Goal: Information Seeking & Learning: Find specific fact

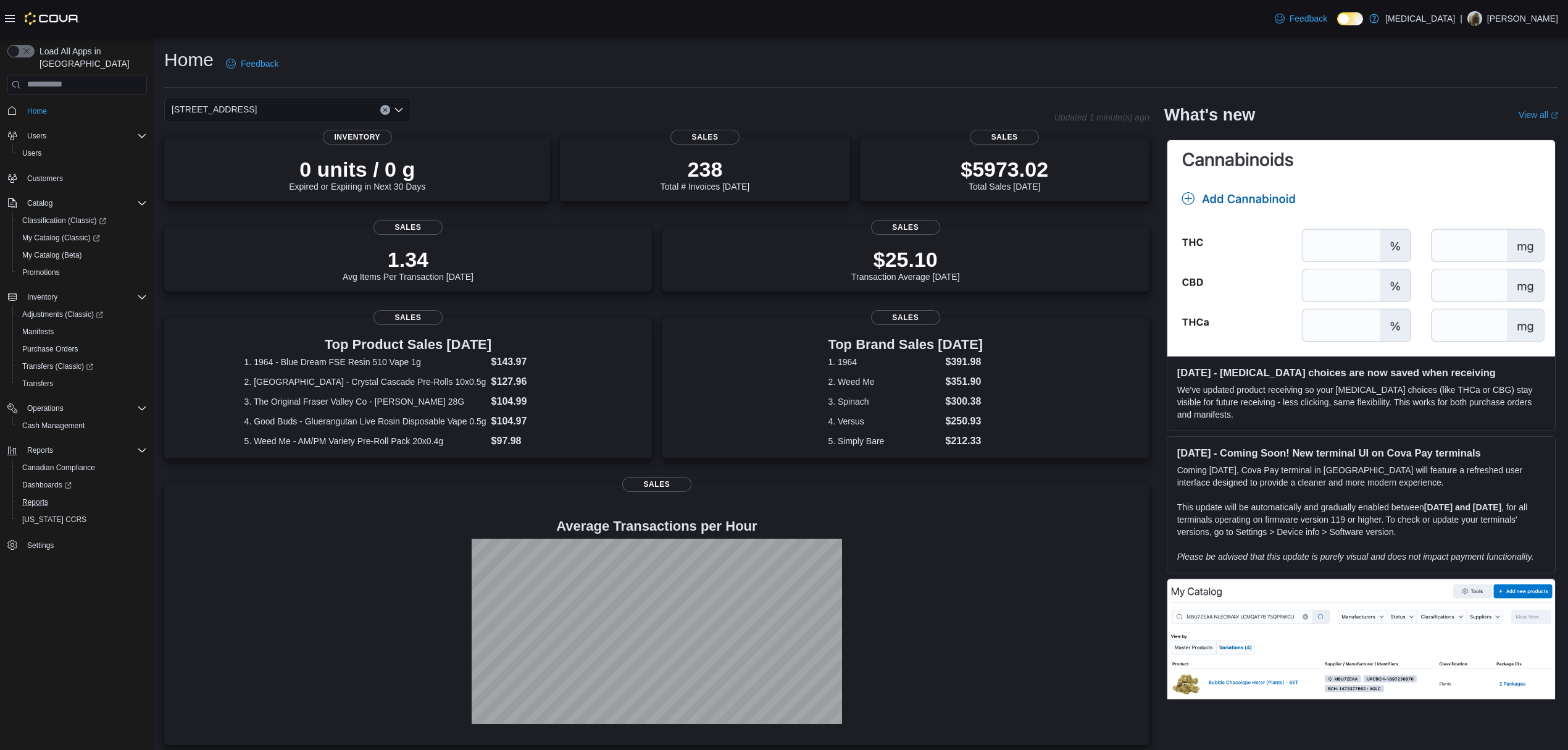
click at [28, 494] on button "Reports" at bounding box center [82, 502] width 139 height 18
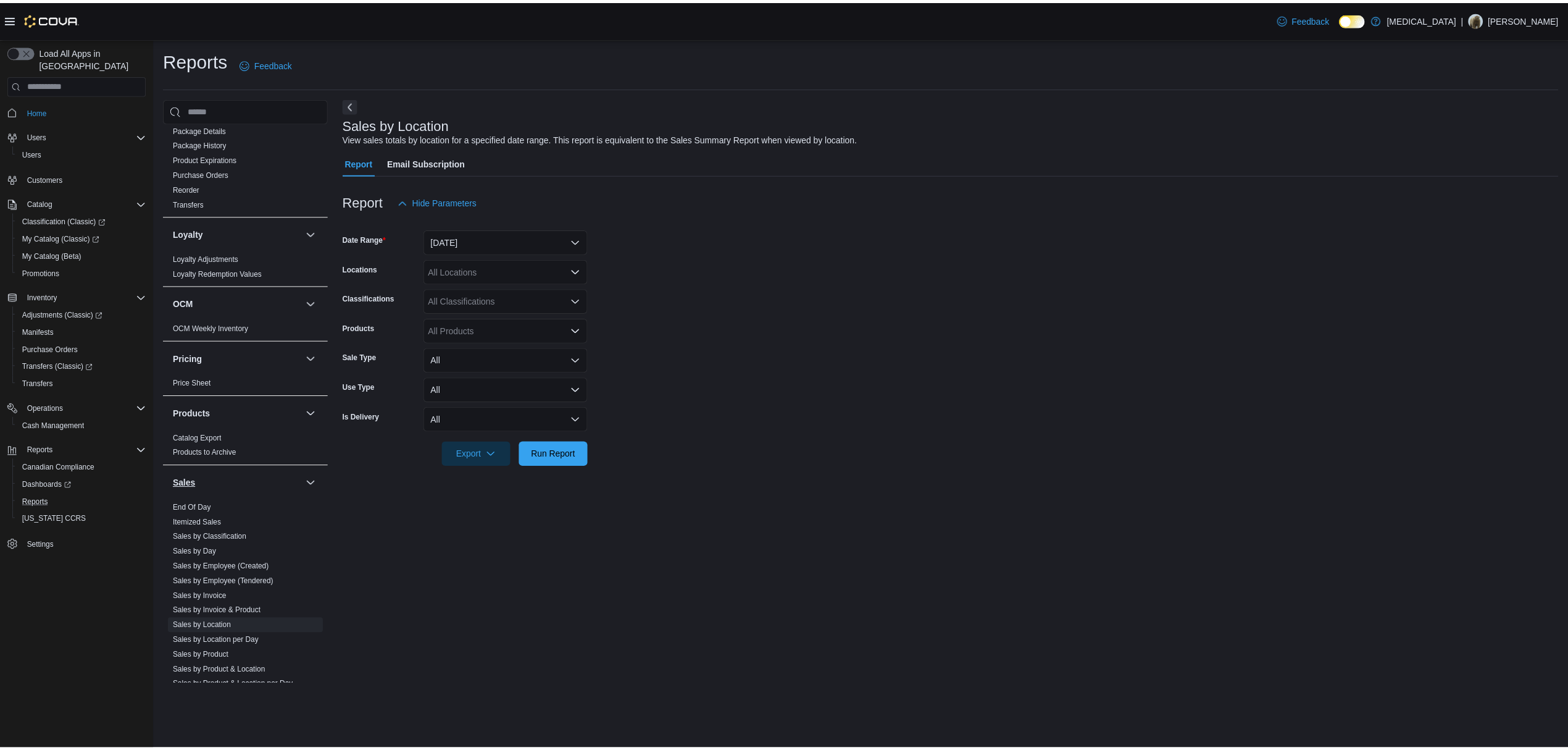
scroll to position [615, 0]
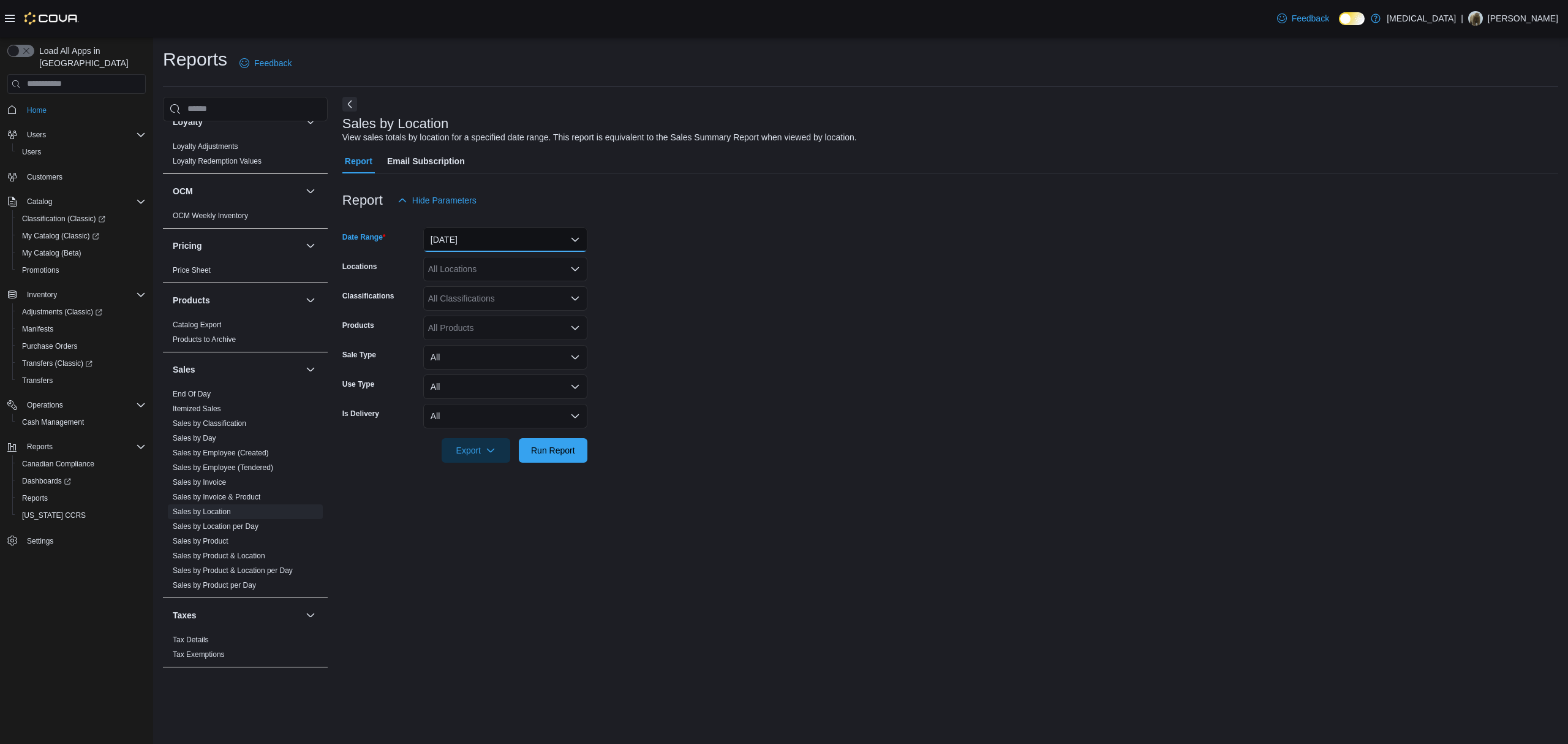
click at [502, 245] on button "[DATE]" at bounding box center [505, 239] width 164 height 24
click at [487, 287] on span "[DATE]" at bounding box center [512, 289] width 140 height 15
click at [664, 273] on form "Date Range Today Locations All Locations Classifications All Classifications Pr…" at bounding box center [949, 337] width 1215 height 250
click at [549, 454] on span "Run Report" at bounding box center [553, 450] width 44 height 13
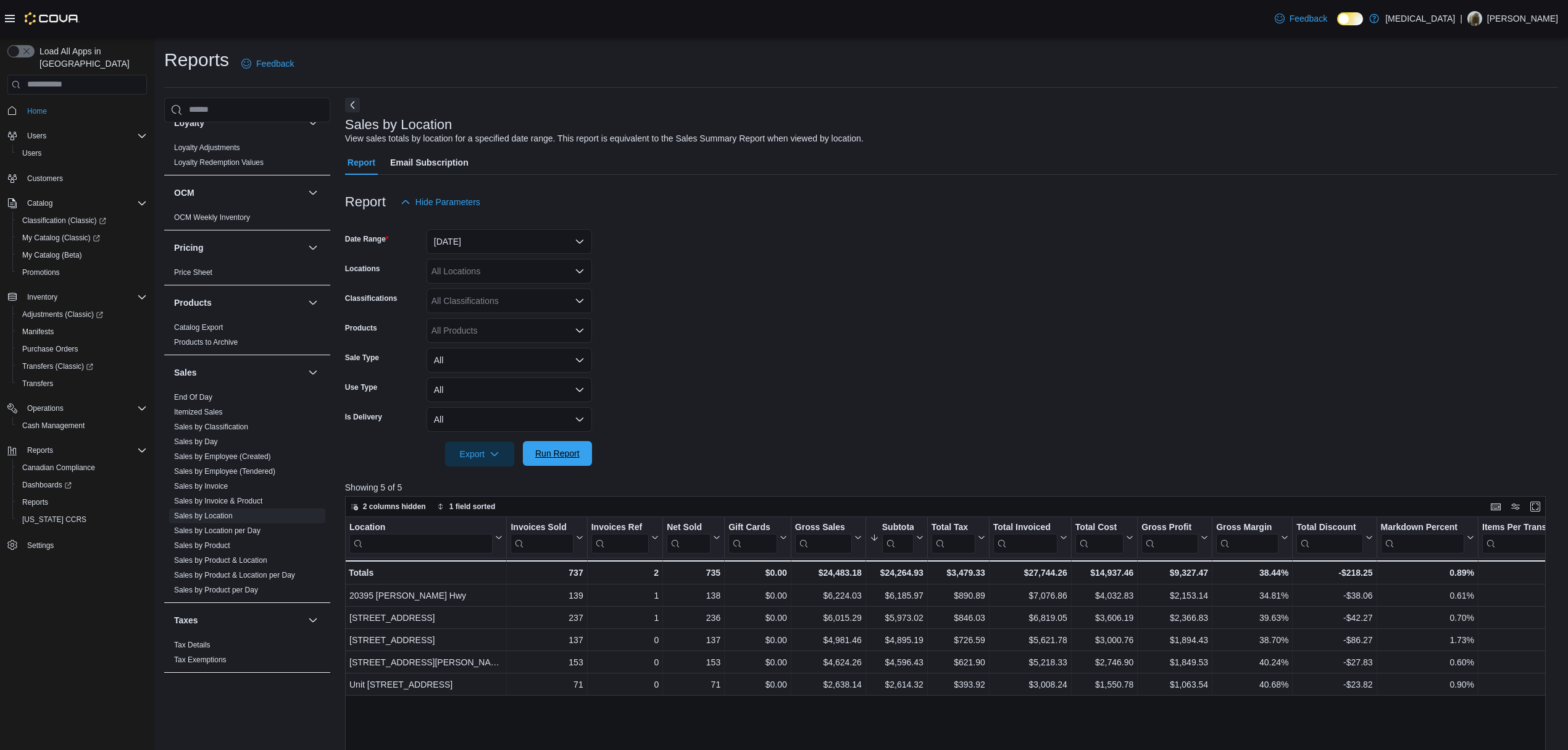
click at [571, 465] on span "Run Report" at bounding box center [557, 453] width 54 height 25
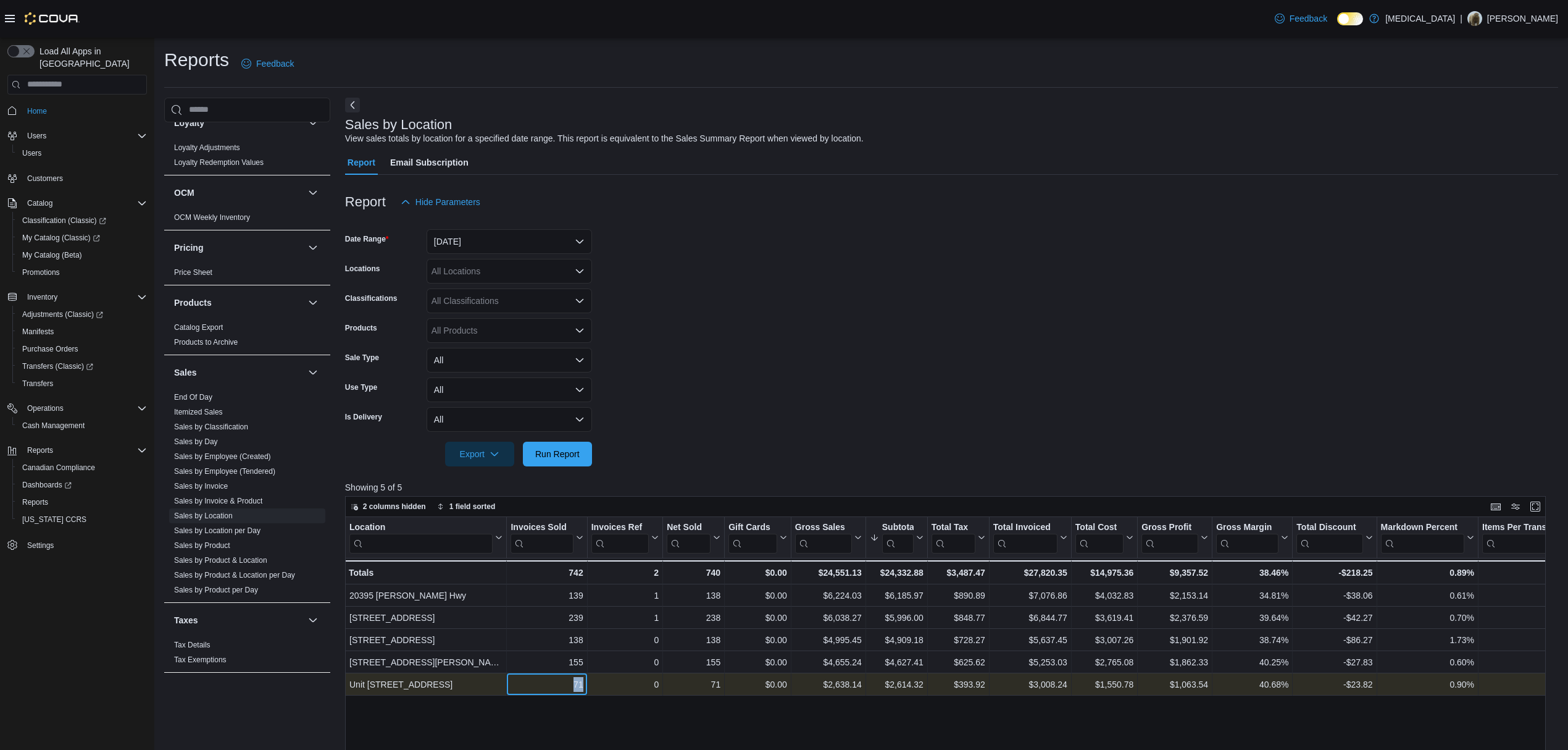
drag, startPoint x: 550, startPoint y: 682, endPoint x: 605, endPoint y: 682, distance: 55.0
click at [605, 682] on div "Unit 385 North Dollarton Highway - Location, column 1, row 5 71 - Invoices Sold…" at bounding box center [1253, 685] width 1817 height 23
click at [605, 682] on div "0" at bounding box center [624, 684] width 68 height 15
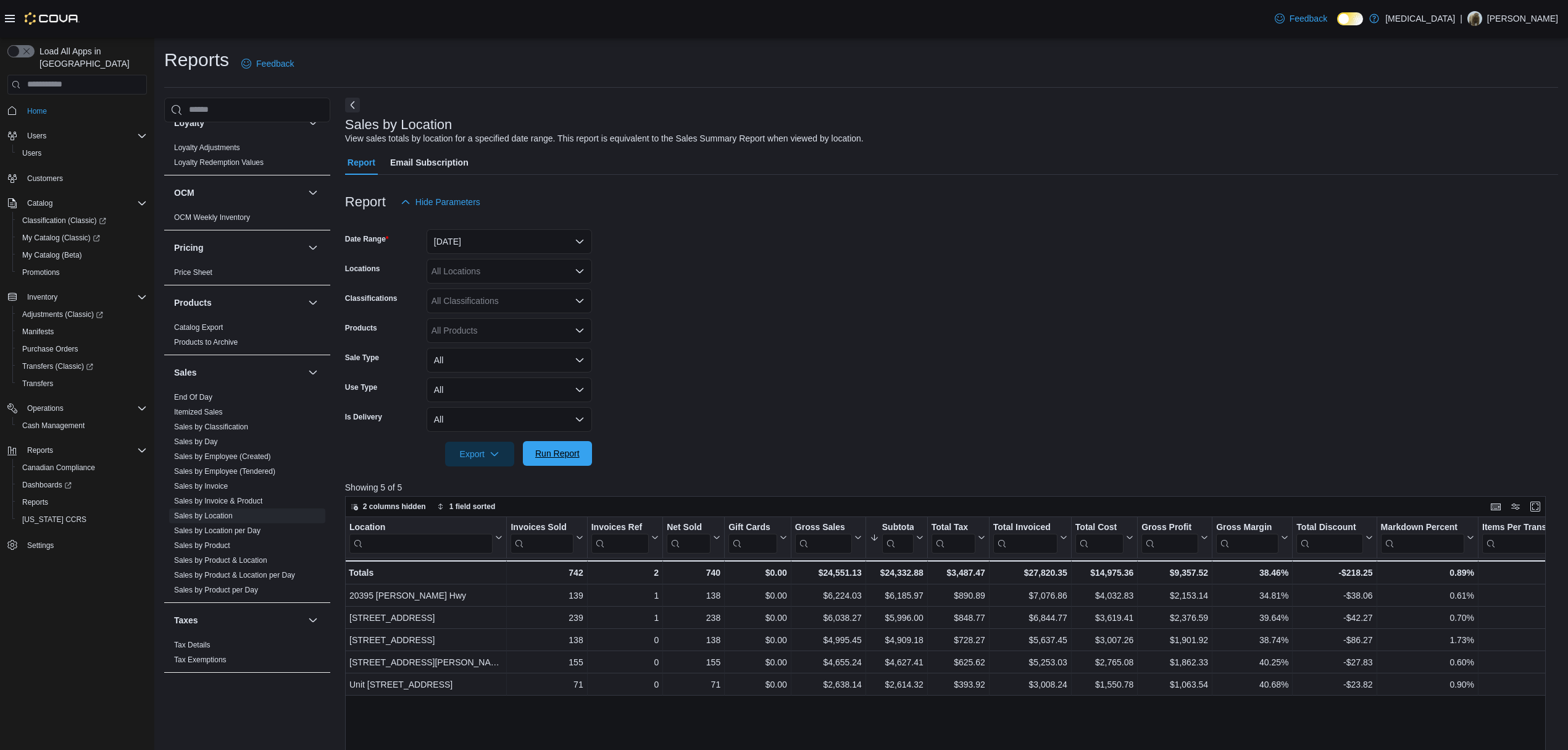
click at [579, 452] on span "Run Report" at bounding box center [557, 453] width 54 height 25
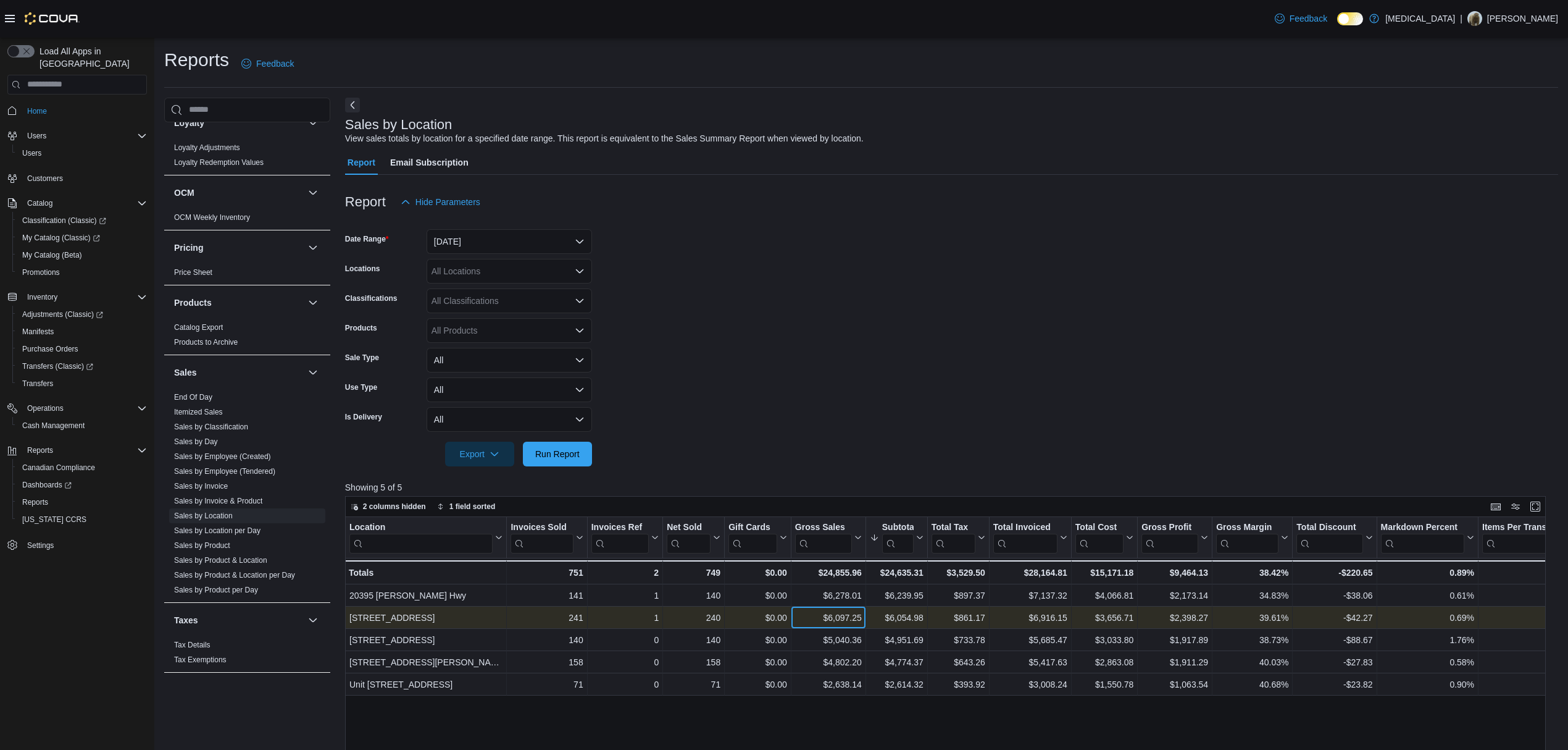
click at [897, 621] on div "460 Granville St - Location, column 1, row 2 241 - Invoices Sold, column 2, row…" at bounding box center [1253, 618] width 1817 height 23
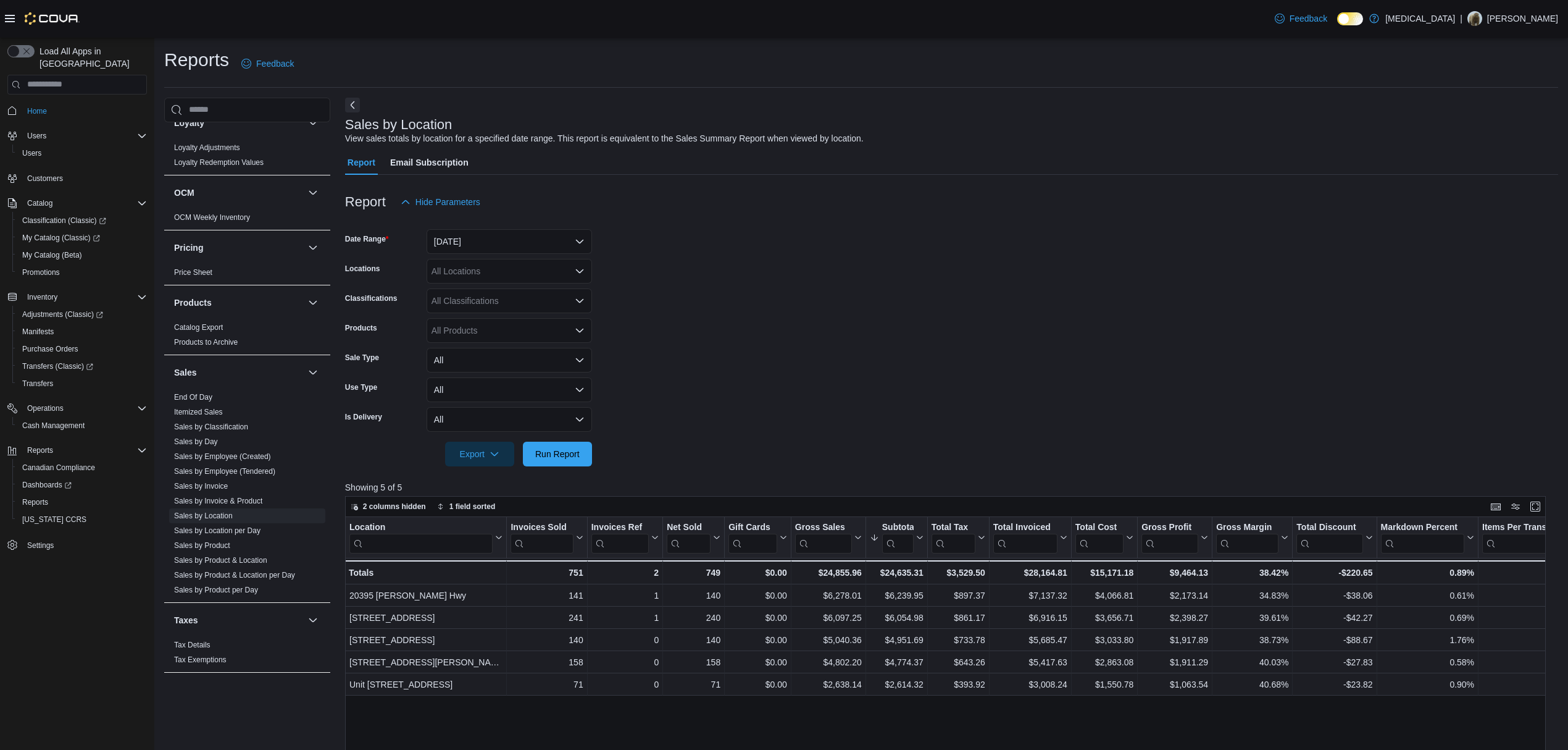
click at [861, 351] on form "Date Range Today Locations All Locations Classifications All Classifications Pr…" at bounding box center [951, 340] width 1213 height 252
click at [562, 235] on button "[DATE]" at bounding box center [509, 241] width 165 height 25
click at [551, 263] on span "Custom Date" at bounding box center [517, 266] width 141 height 15
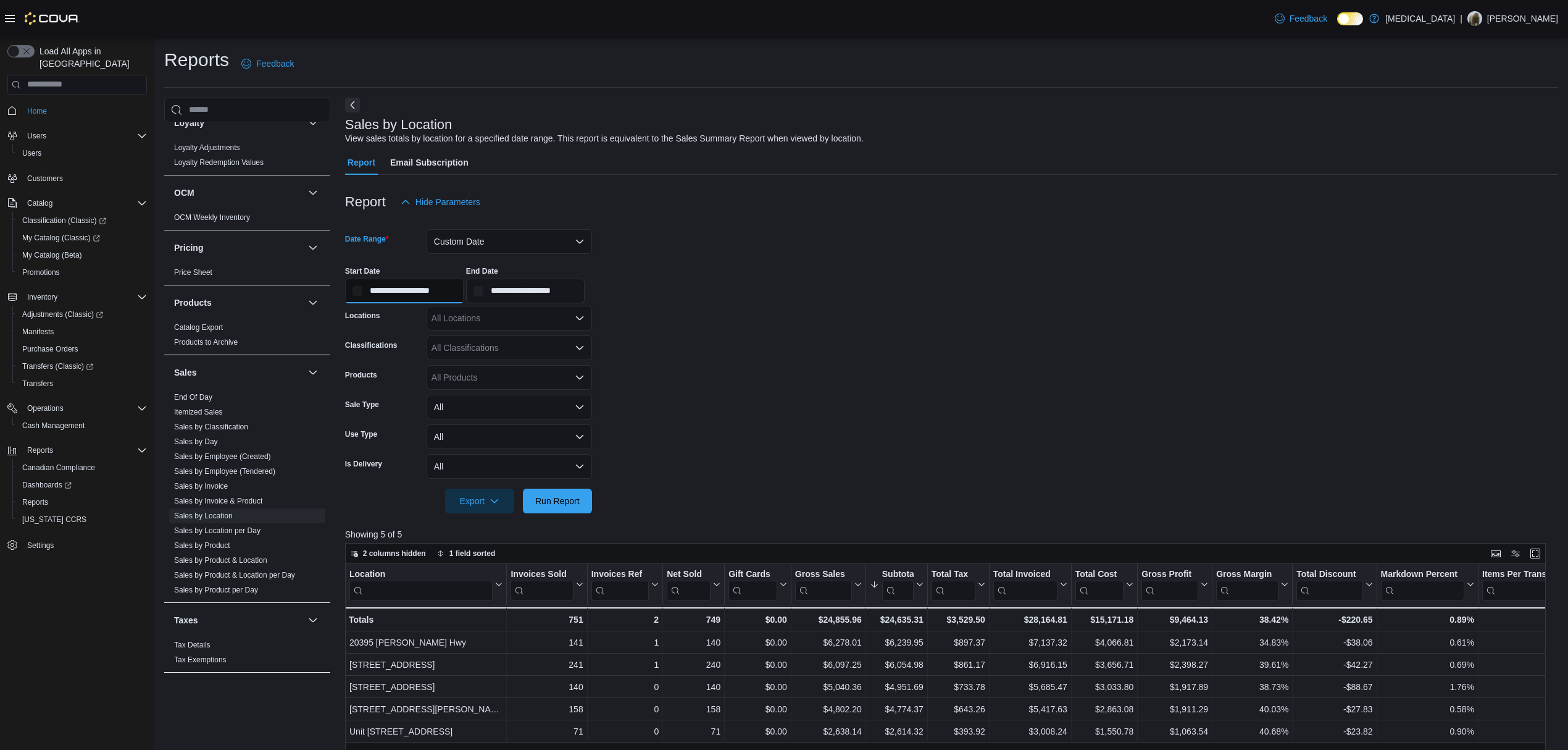
click at [395, 287] on input "**********" at bounding box center [404, 291] width 118 height 25
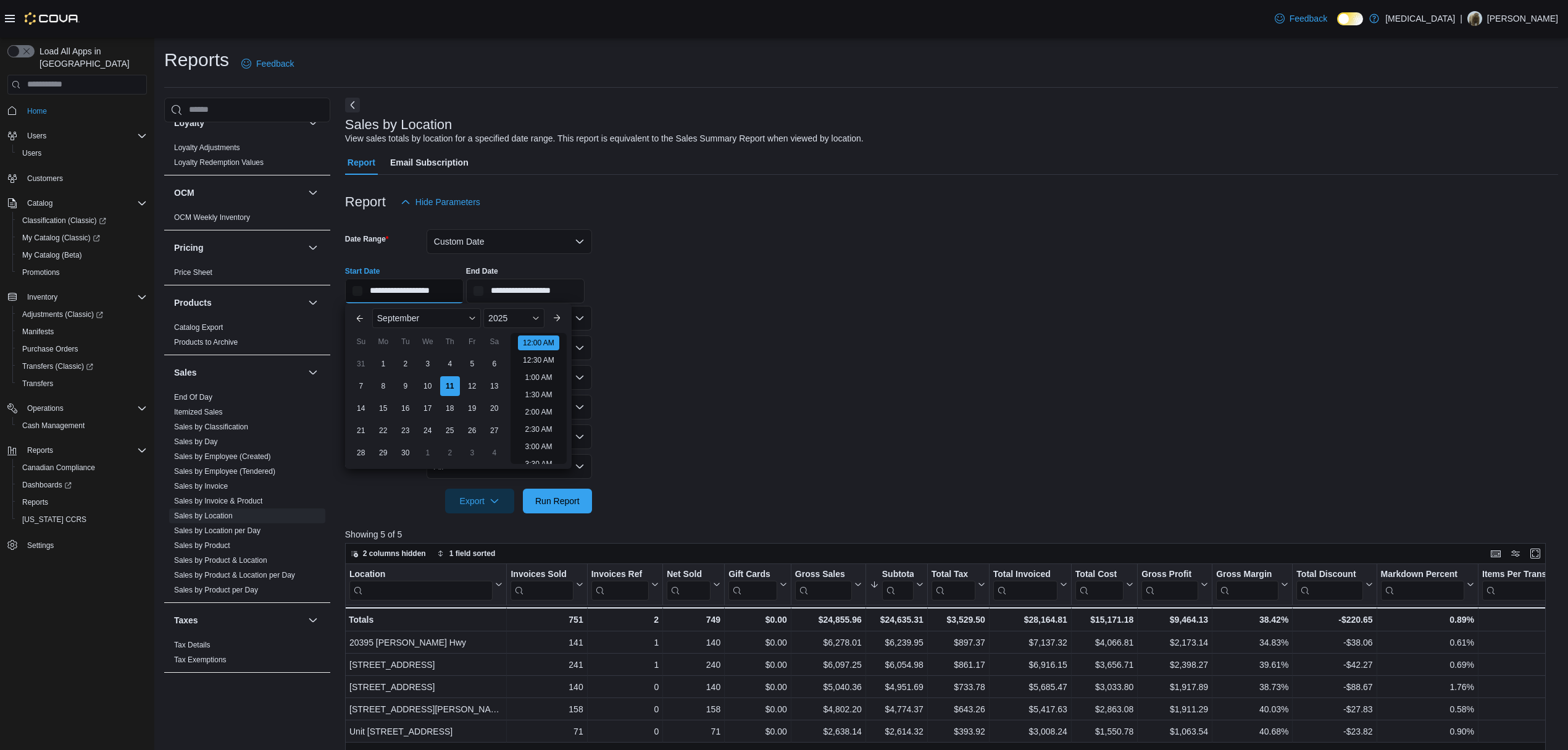
scroll to position [38, 0]
click at [356, 381] on div "7" at bounding box center [360, 385] width 22 height 22
type input "**********"
click at [524, 282] on input "**********" at bounding box center [525, 291] width 118 height 25
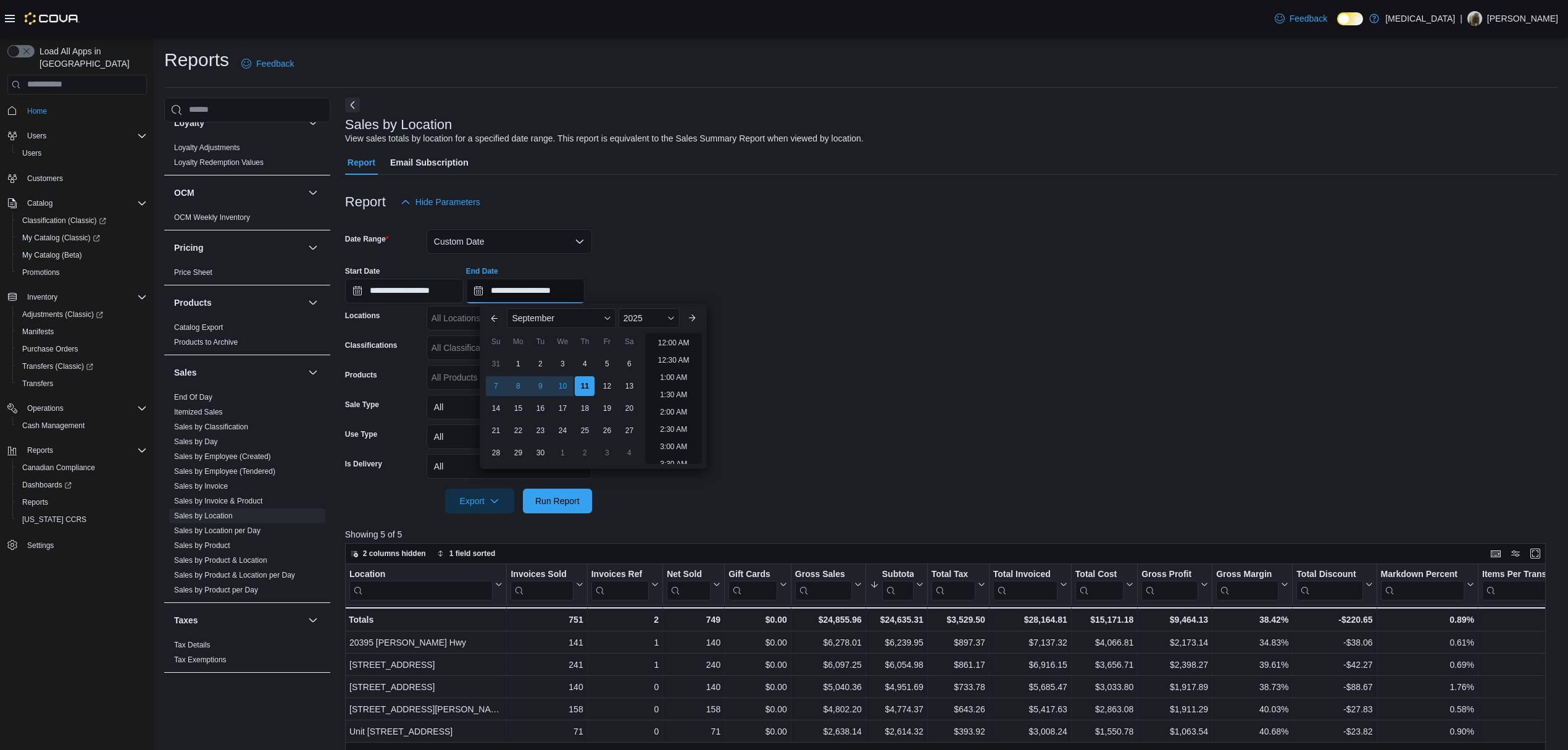
scroll to position [701, 0]
click at [588, 385] on div "11" at bounding box center [585, 385] width 22 height 22
click at [628, 494] on form "**********" at bounding box center [951, 363] width 1213 height 299
click at [555, 509] on span "Run Report" at bounding box center [557, 500] width 54 height 25
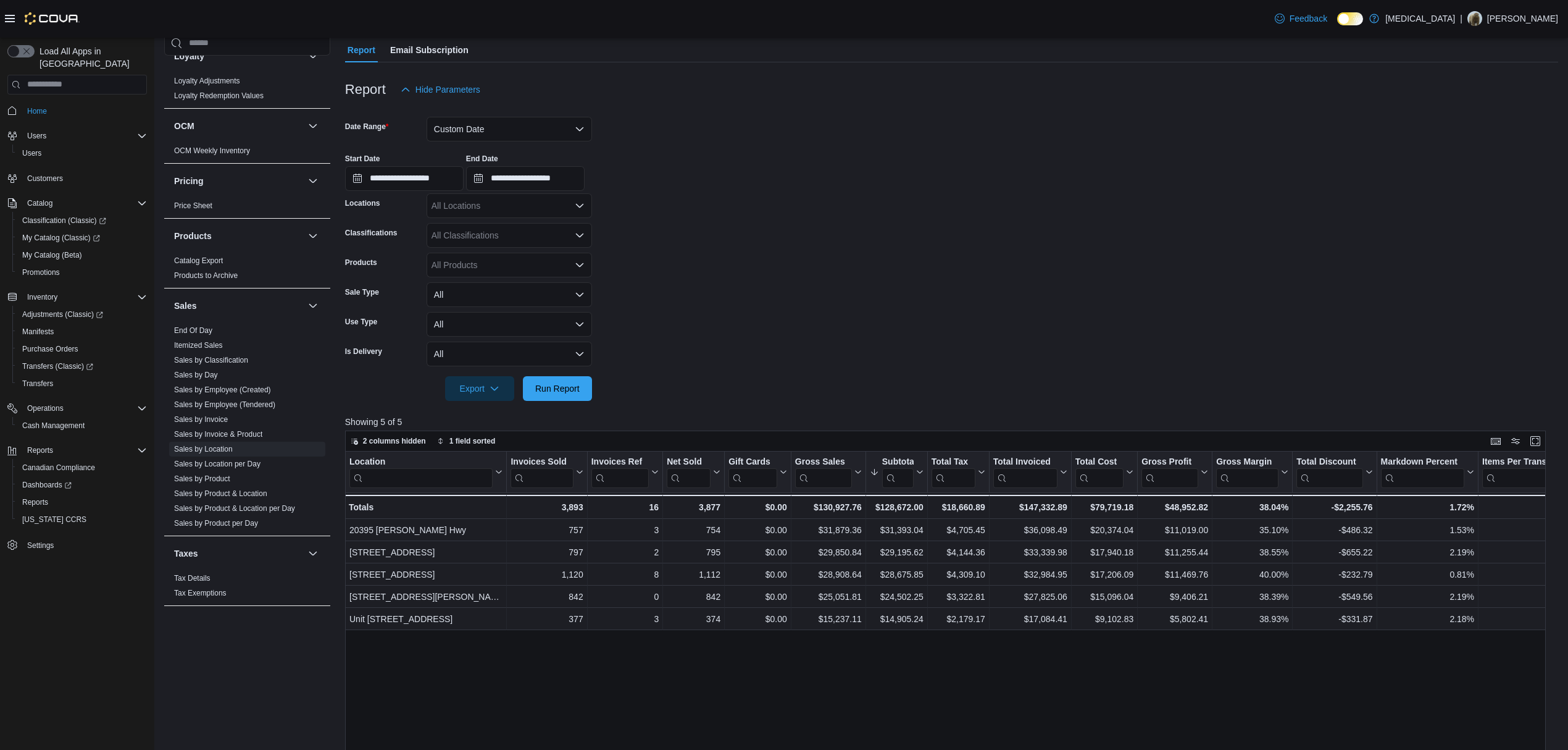
scroll to position [73, 0]
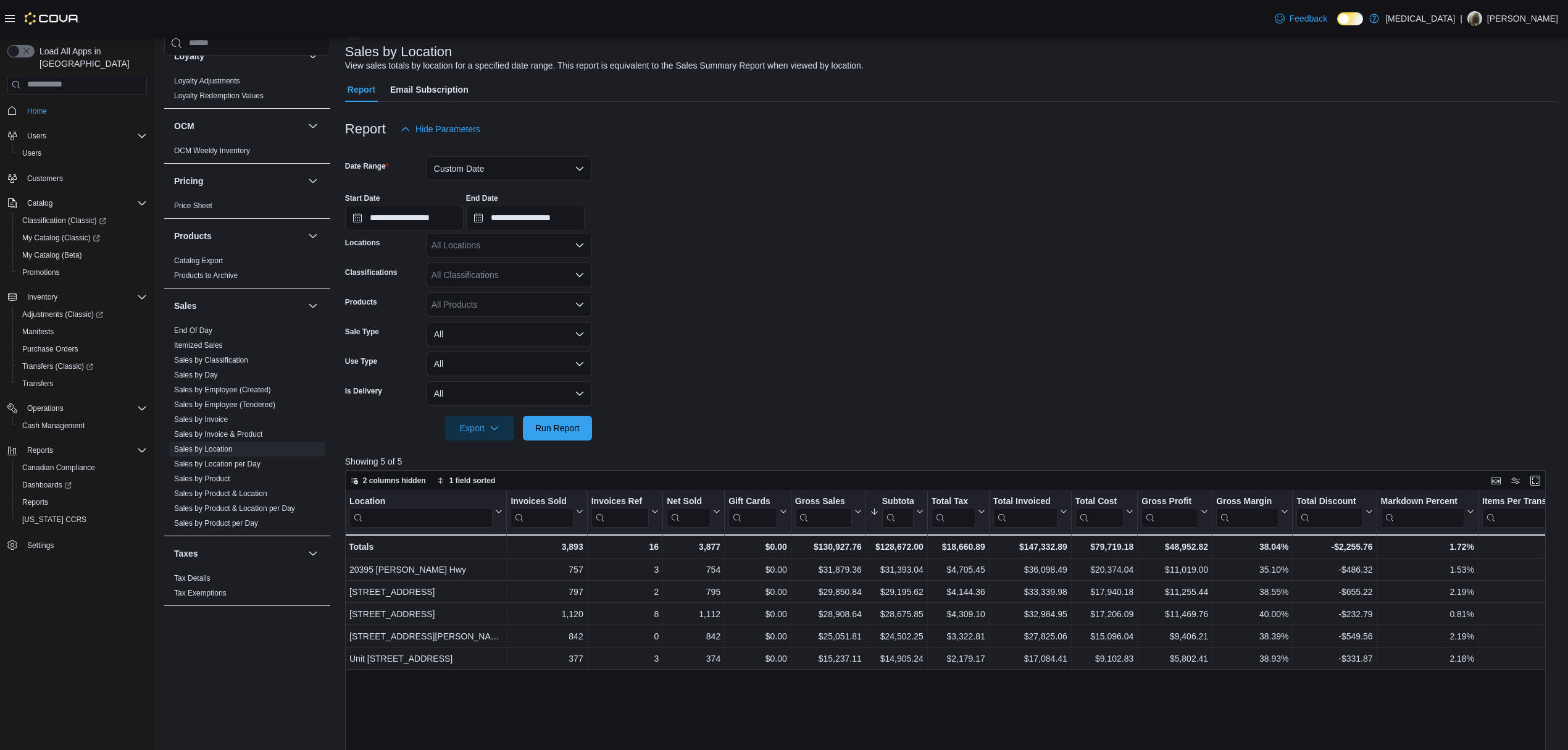
click at [419, 195] on div "Start Date" at bounding box center [404, 199] width 118 height 10
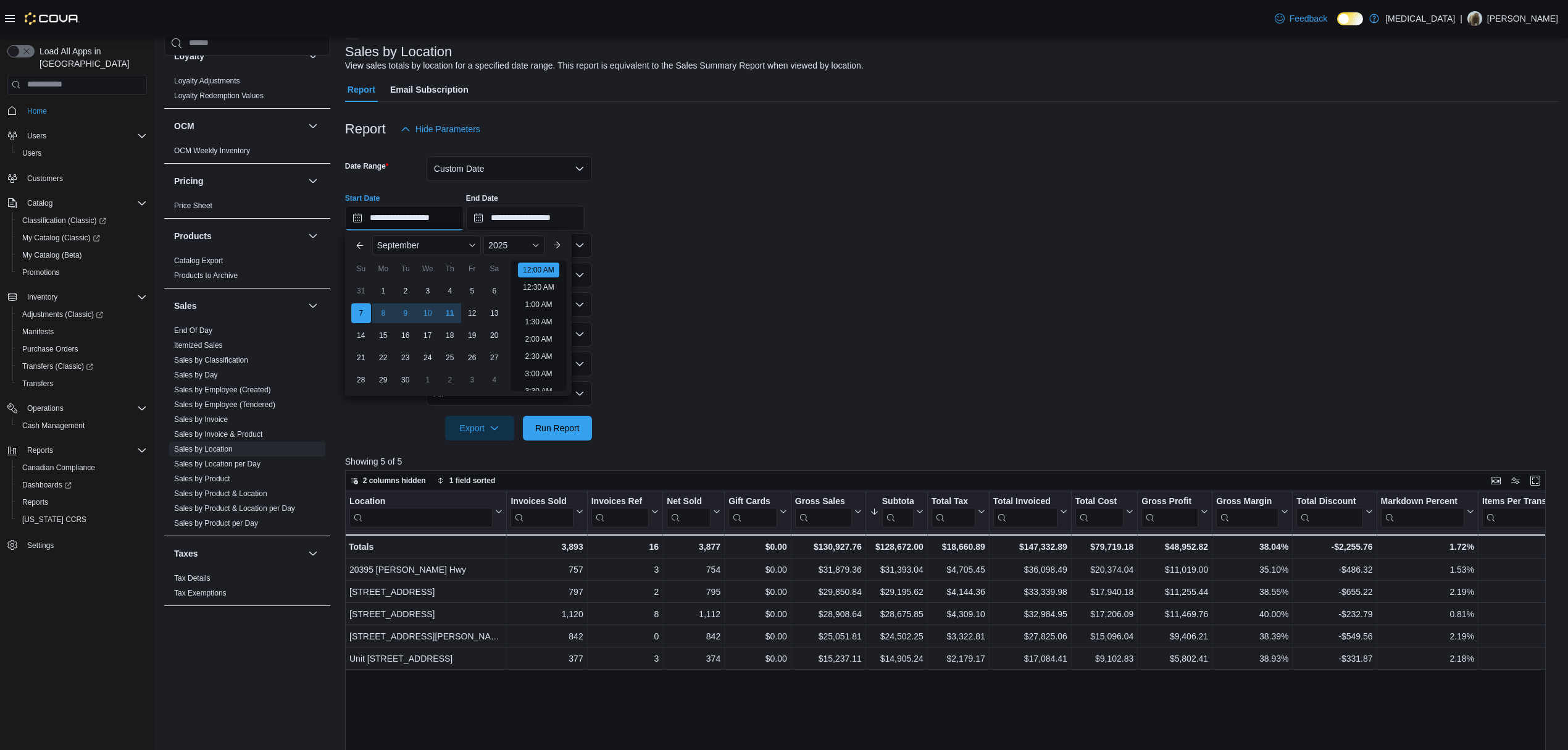
click at [420, 220] on input "**********" at bounding box center [404, 218] width 118 height 25
click at [360, 316] on div "7" at bounding box center [360, 313] width 22 height 22
click at [541, 221] on input "**********" at bounding box center [525, 218] width 118 height 25
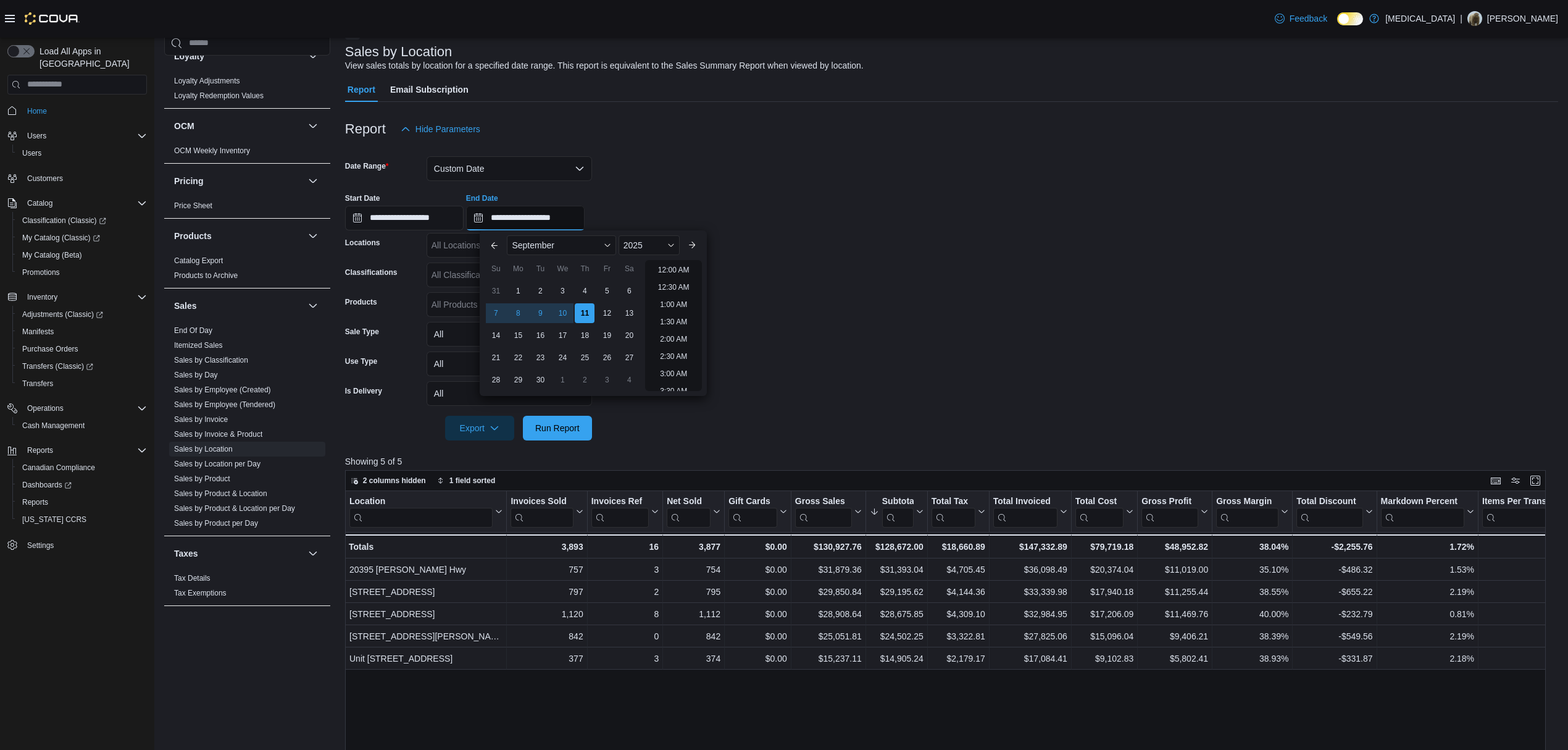
scroll to position [701, 0]
click at [586, 310] on div "11" at bounding box center [585, 313] width 22 height 22
click at [877, 263] on form "**********" at bounding box center [951, 291] width 1213 height 299
click at [564, 422] on span "Run Report" at bounding box center [557, 428] width 44 height 13
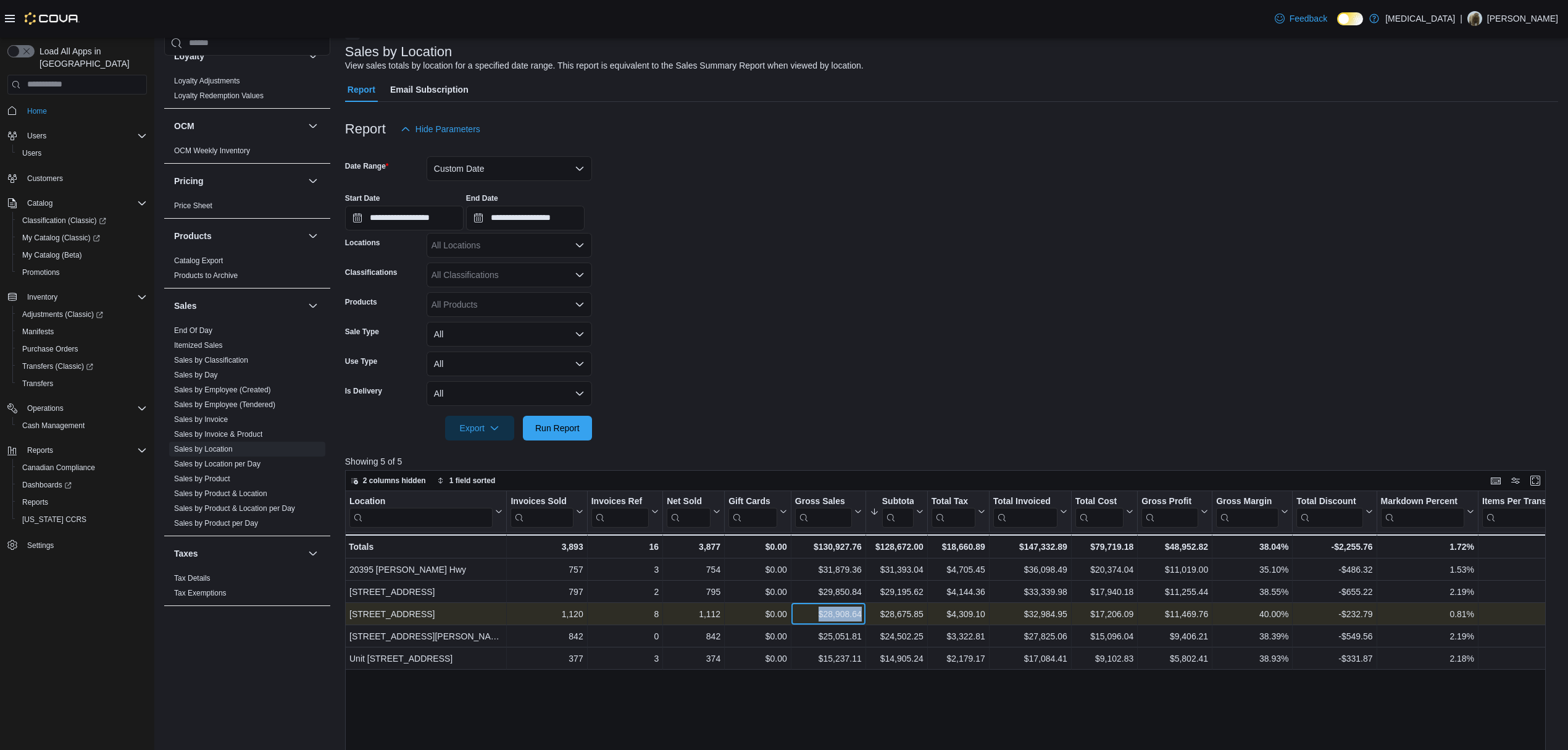
drag, startPoint x: 818, startPoint y: 611, endPoint x: 868, endPoint y: 613, distance: 50.0
click at [866, 608] on div "460 Granville St - Location, column 1, row 3 1,120 - Invoices Sold, column 2, r…" at bounding box center [1269, 614] width 1848 height 23
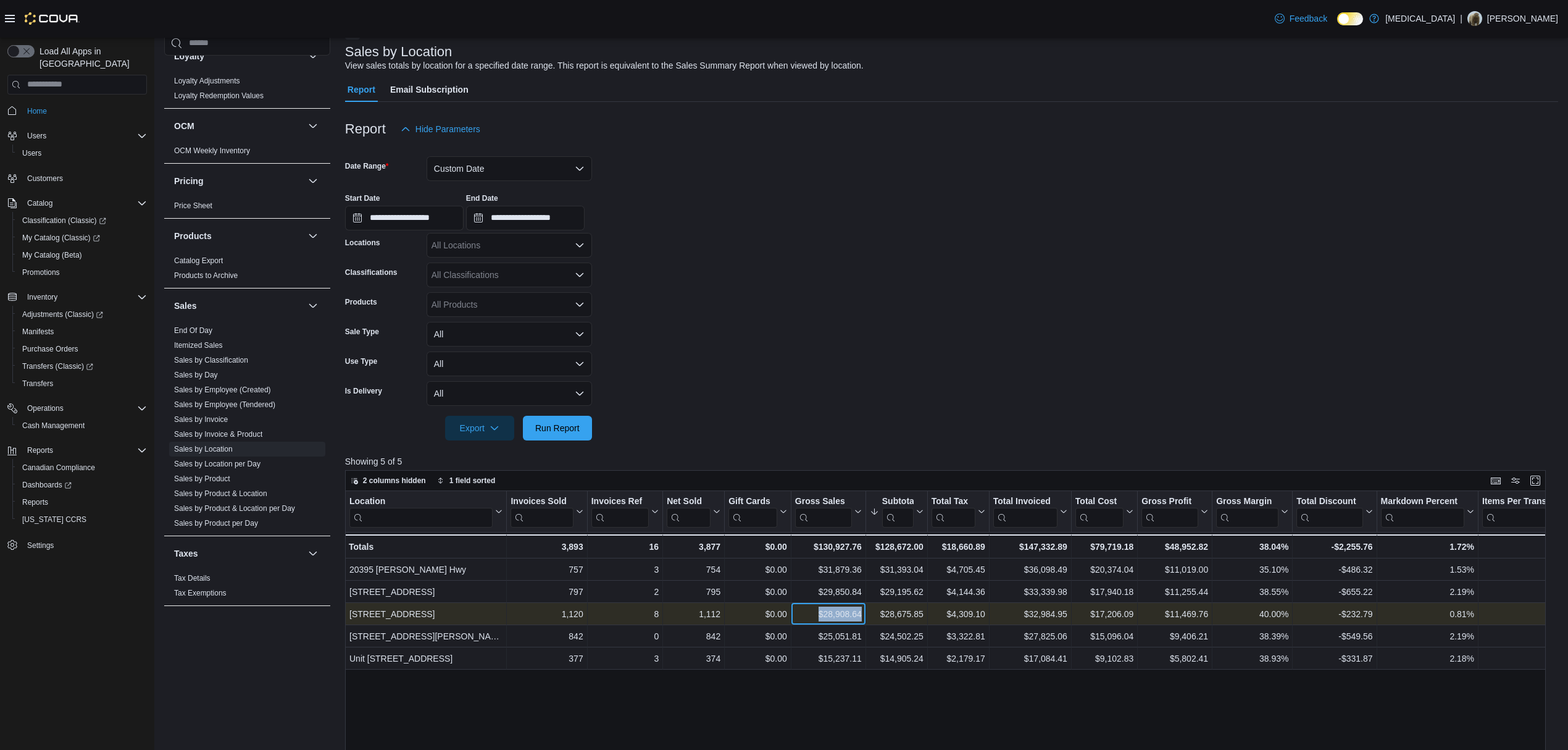
drag, startPoint x: 807, startPoint y: 611, endPoint x: 868, endPoint y: 611, distance: 61.0
click at [868, 611] on div "460 Granville St - Location, column 1, row 3 1,120 - Invoices Sold, column 2, r…" at bounding box center [1269, 614] width 1848 height 23
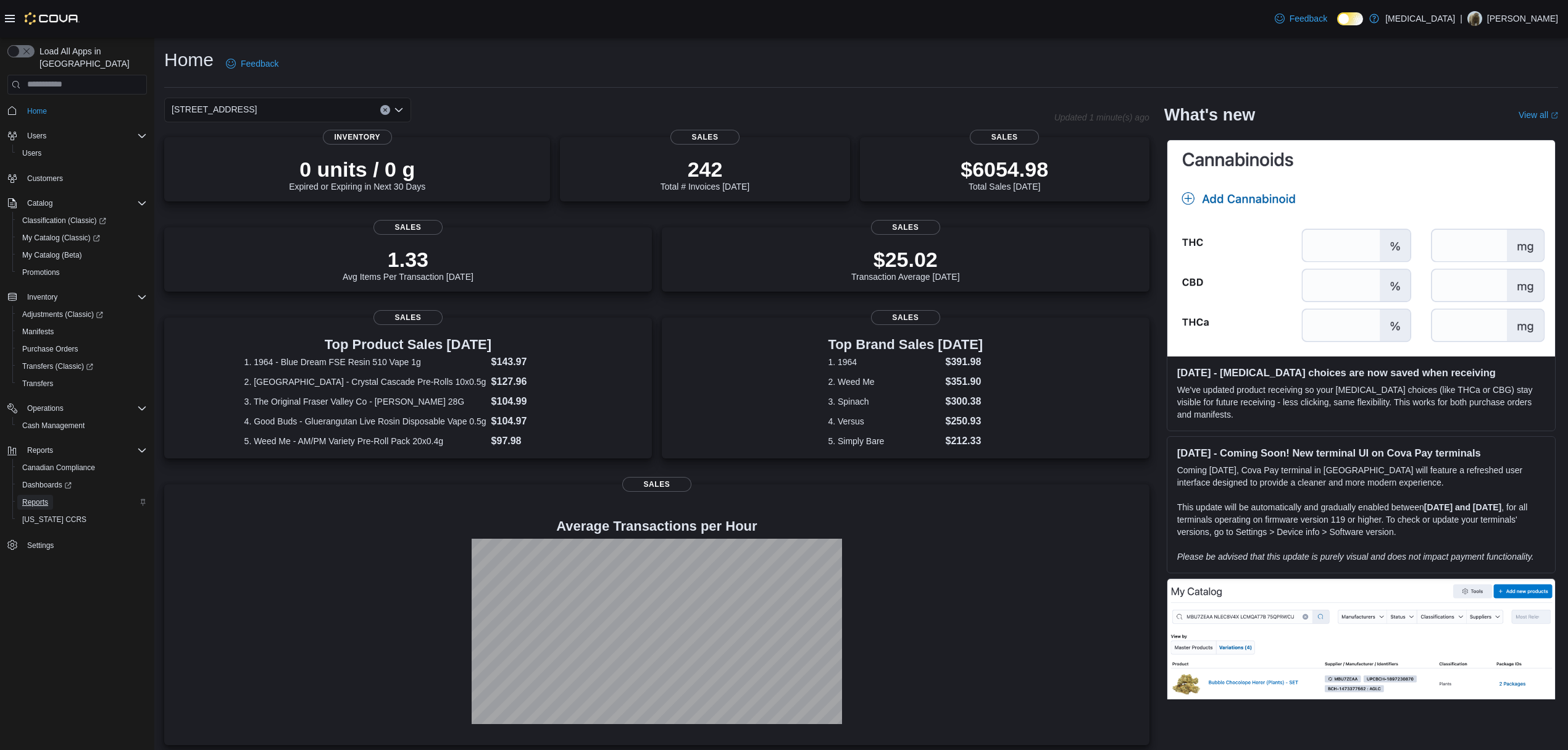
click at [39, 497] on span "Reports" at bounding box center [35, 502] width 26 height 10
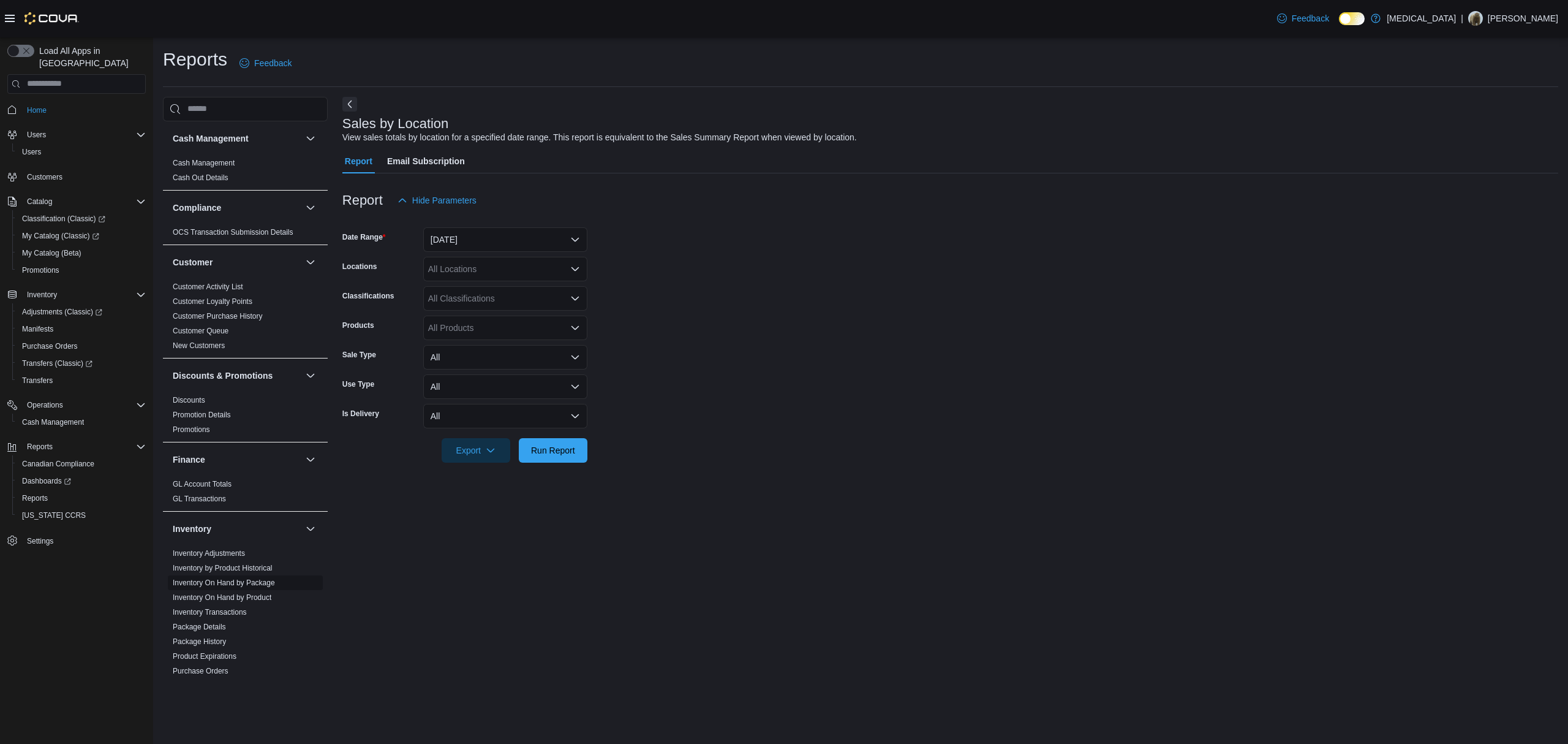
click at [232, 582] on link "Inventory On Hand by Package" at bounding box center [223, 583] width 102 height 8
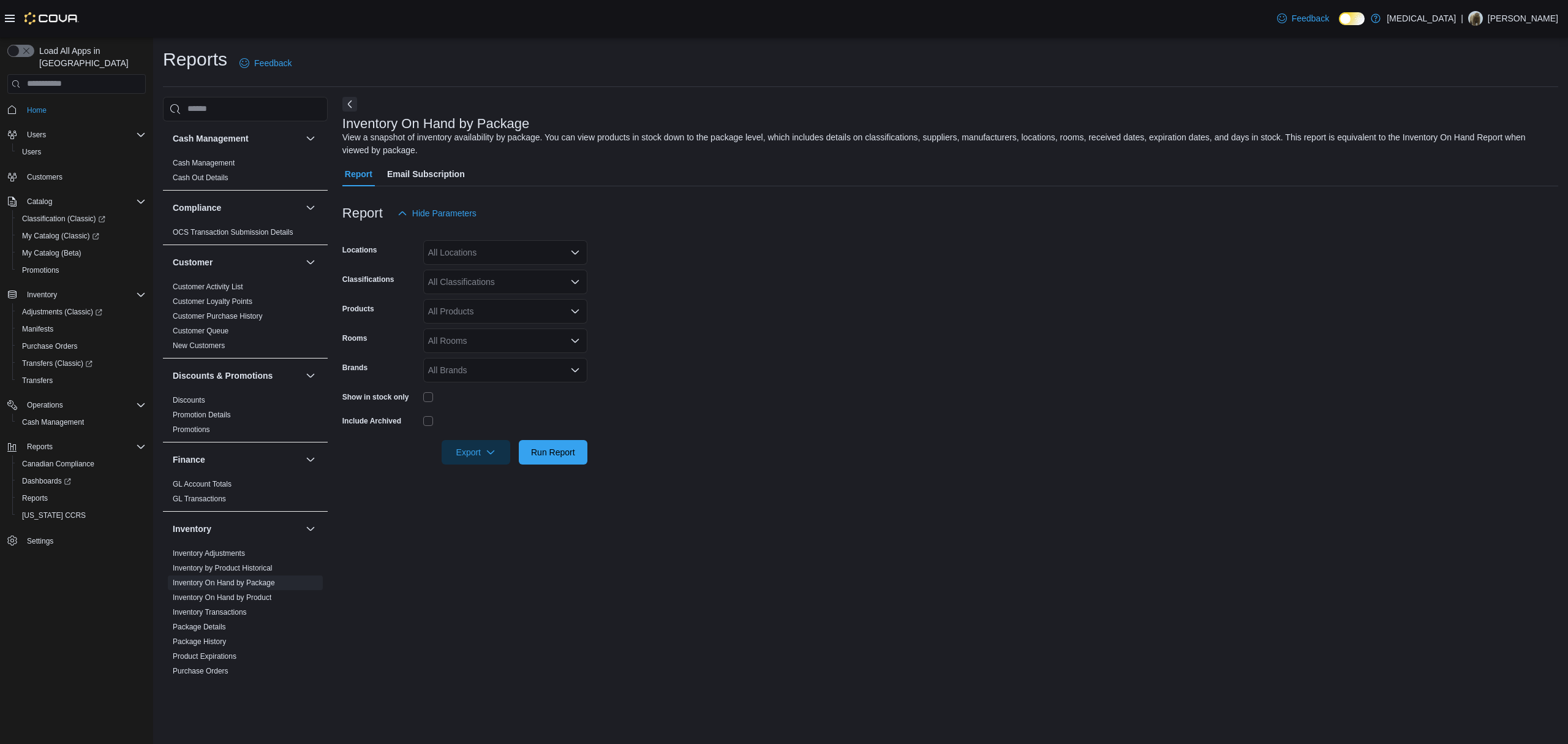
click at [539, 252] on div "All Locations" at bounding box center [505, 252] width 164 height 24
click at [536, 322] on div "[STREET_ADDRESS]" at bounding box center [505, 327] width 149 height 13
click at [711, 284] on form "Locations [STREET_ADDRESS] Selected. [STREET_ADDRESS] Press Backspace to delete…" at bounding box center [949, 345] width 1215 height 239
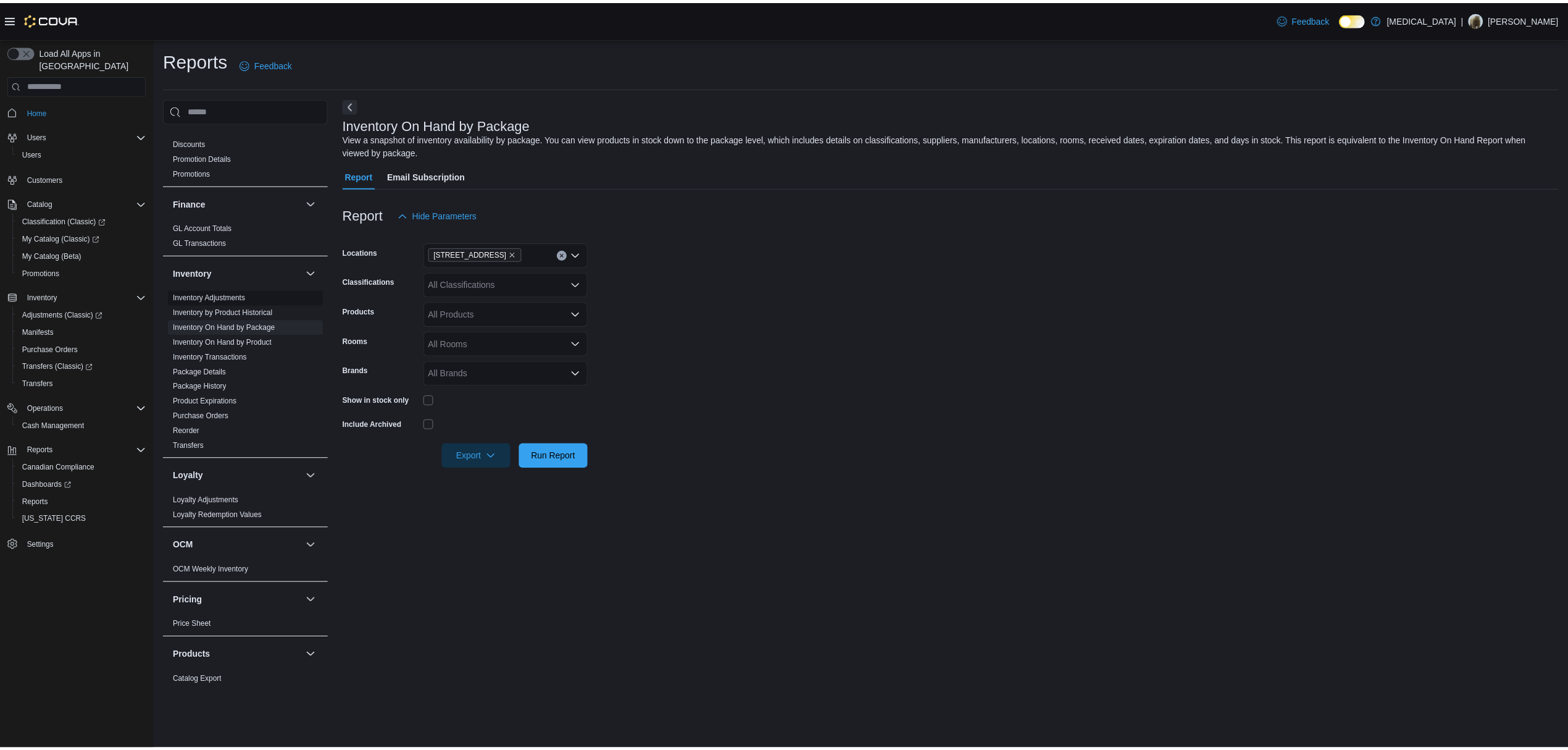
scroll to position [576, 0]
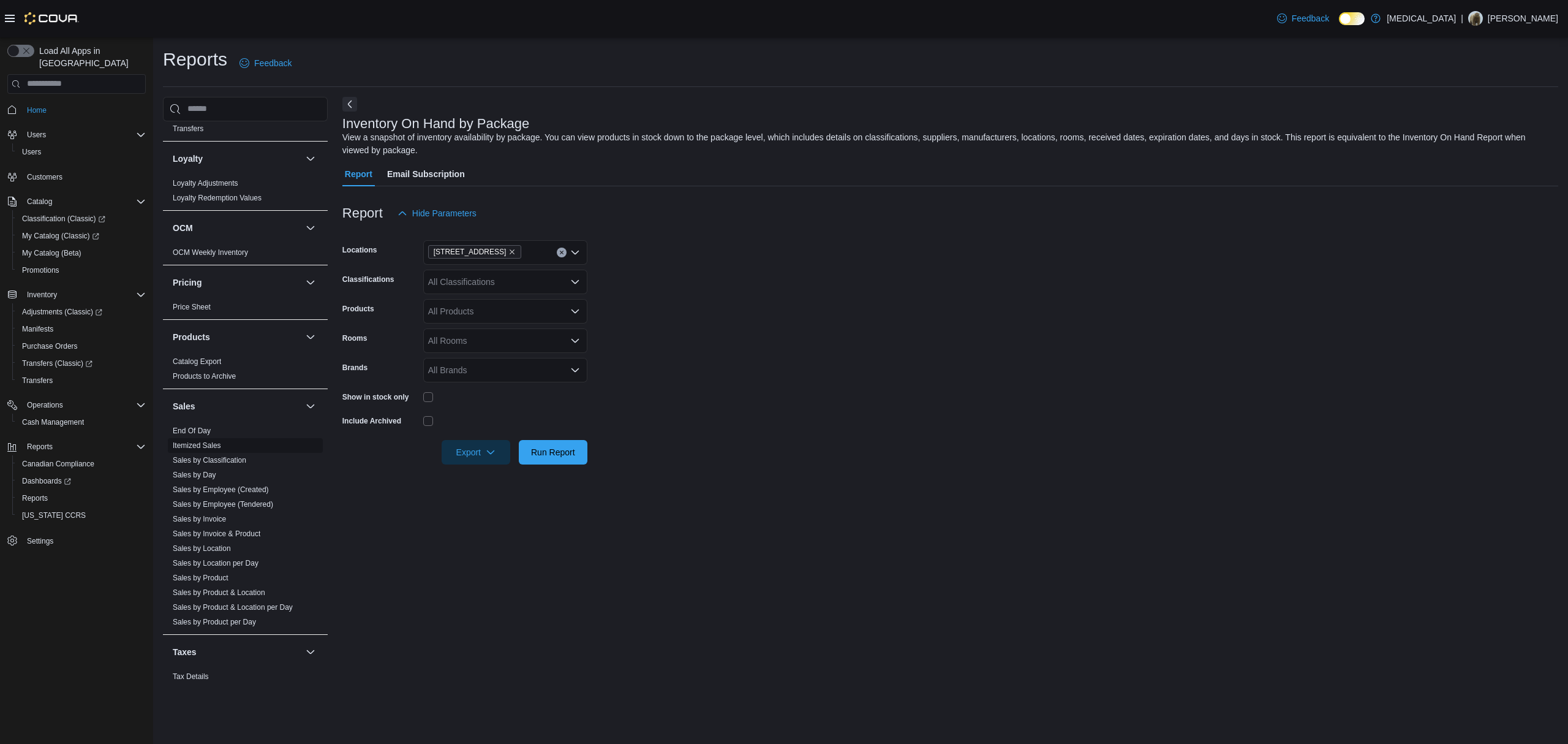
click at [197, 448] on link "Itemized Sales" at bounding box center [196, 446] width 48 height 8
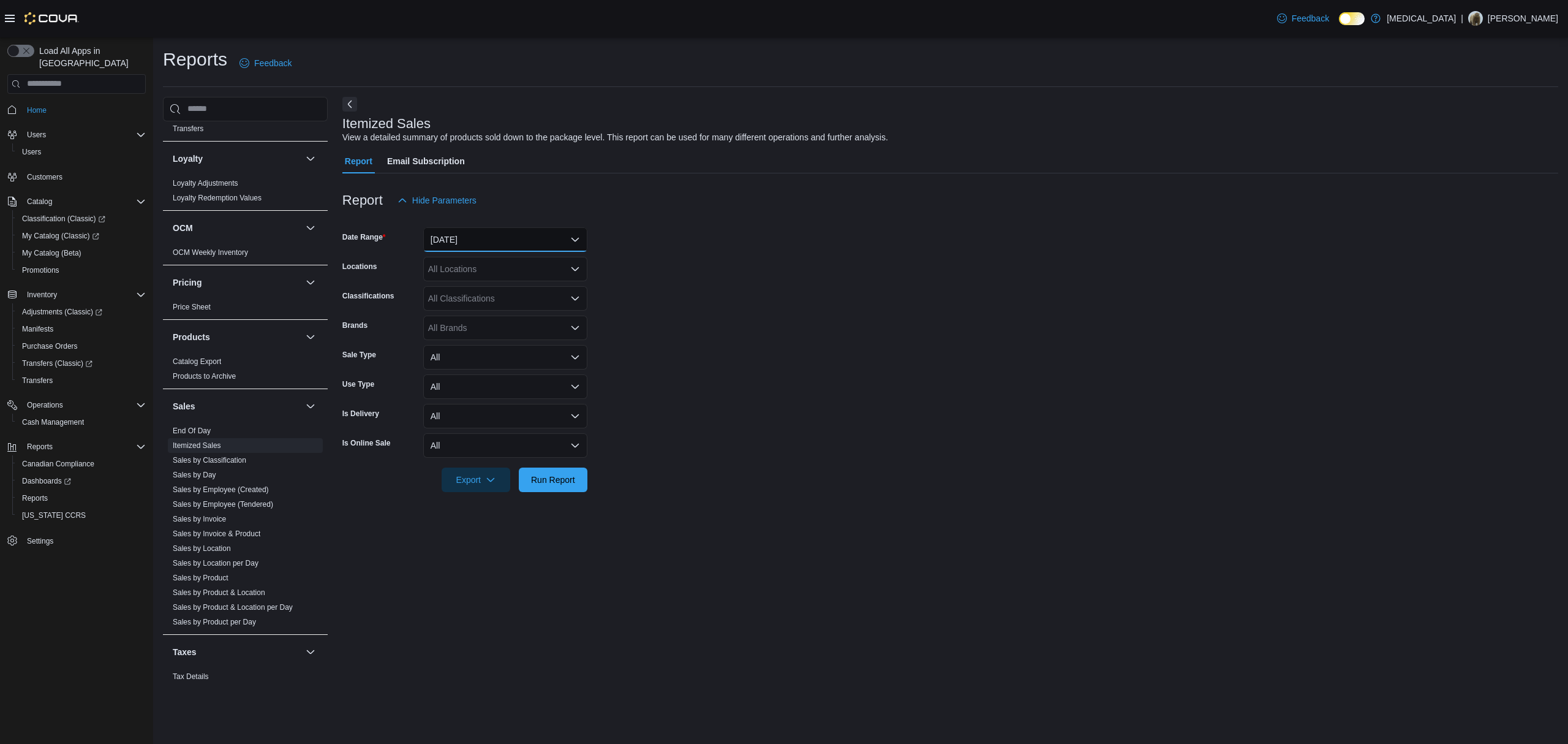
click at [473, 234] on button "[DATE]" at bounding box center [505, 239] width 164 height 24
click at [496, 287] on span "[DATE]" at bounding box center [512, 289] width 140 height 15
click at [695, 245] on form "Date Range [DATE] Locations All Locations Classifications All Classifications B…" at bounding box center [949, 352] width 1215 height 279
click at [491, 263] on div "All Locations" at bounding box center [505, 269] width 164 height 24
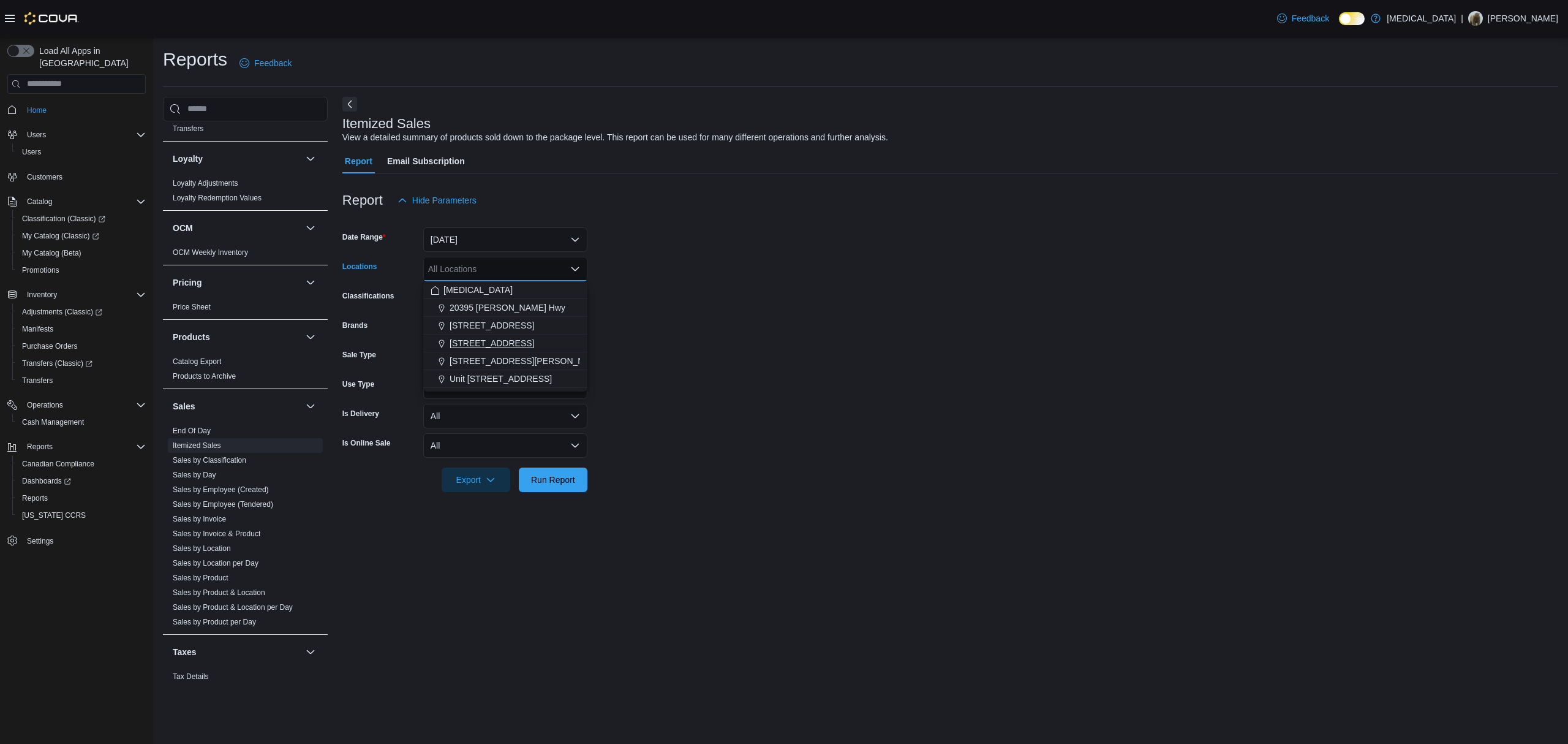
click at [512, 339] on div "[STREET_ADDRESS]" at bounding box center [505, 343] width 149 height 13
click at [711, 327] on form "Date Range [DATE] Locations [STREET_ADDRESS] Classifications All Classification…" at bounding box center [949, 352] width 1215 height 279
click at [534, 476] on span "Run Report" at bounding box center [553, 479] width 44 height 13
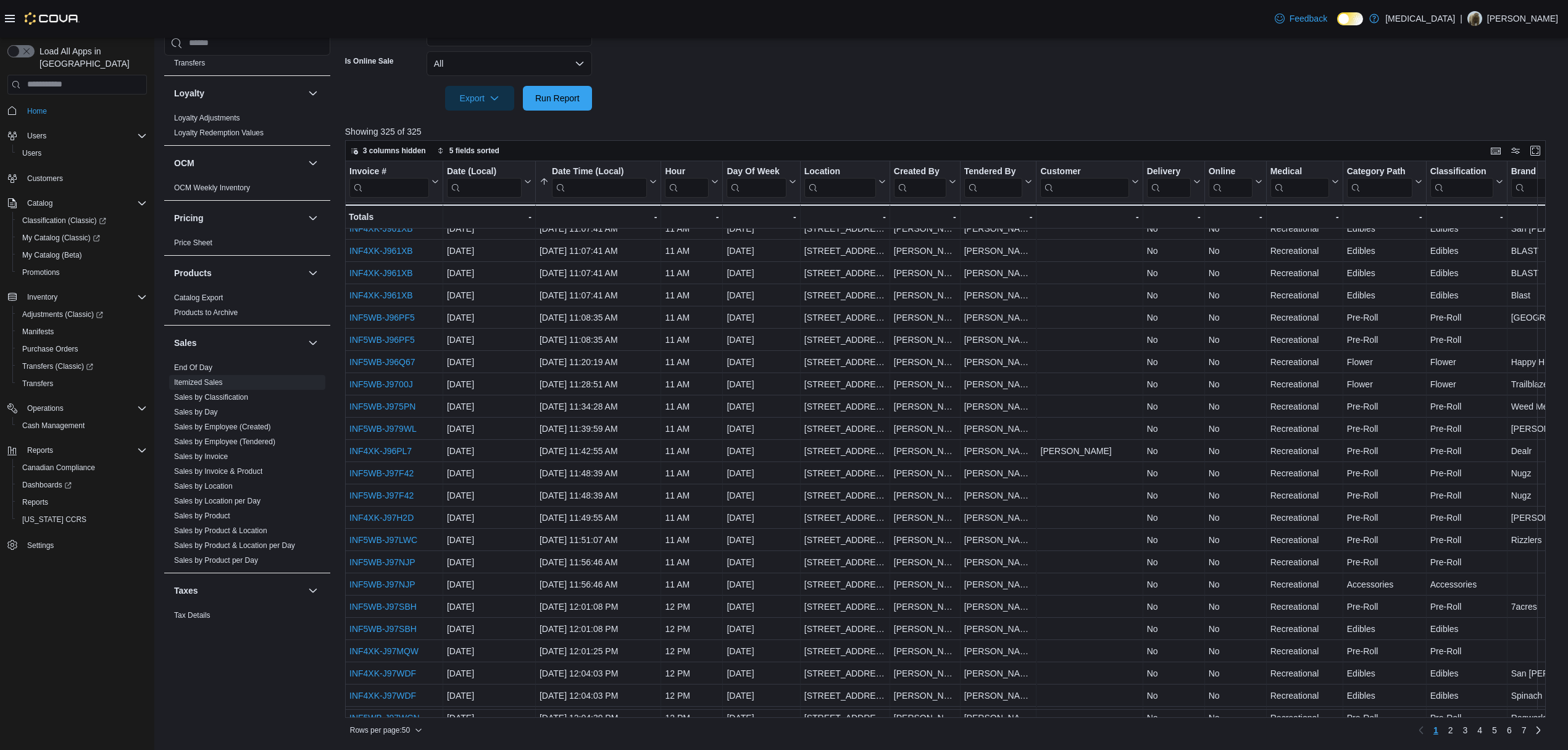
scroll to position [631, 0]
click at [1453, 732] on span "2" at bounding box center [1450, 730] width 5 height 13
click at [1467, 732] on span "3" at bounding box center [1465, 730] width 5 height 13
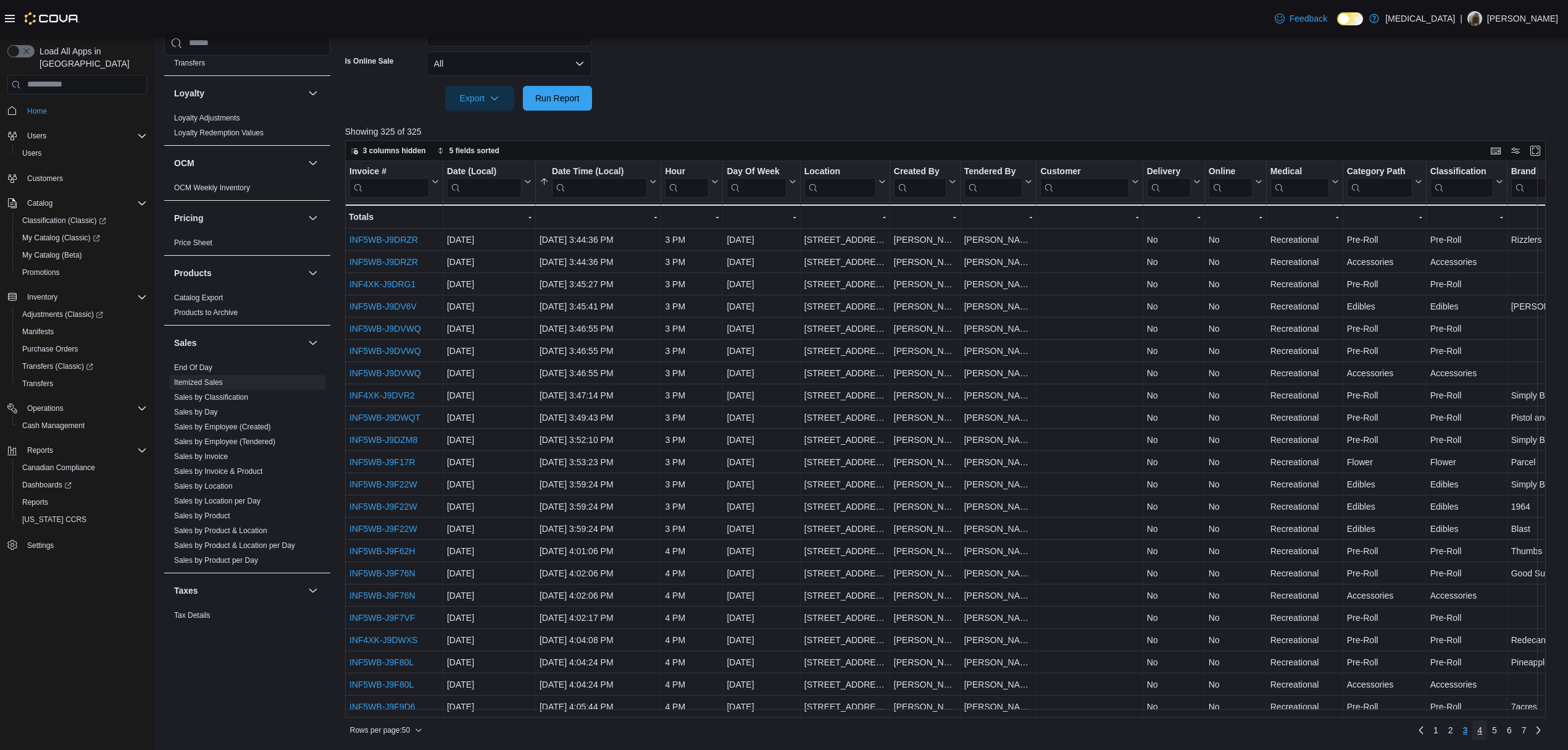
drag, startPoint x: 1496, startPoint y: 730, endPoint x: 994, endPoint y: 749, distance: 502.4
click at [1487, 730] on link "4" at bounding box center [1479, 730] width 15 height 20
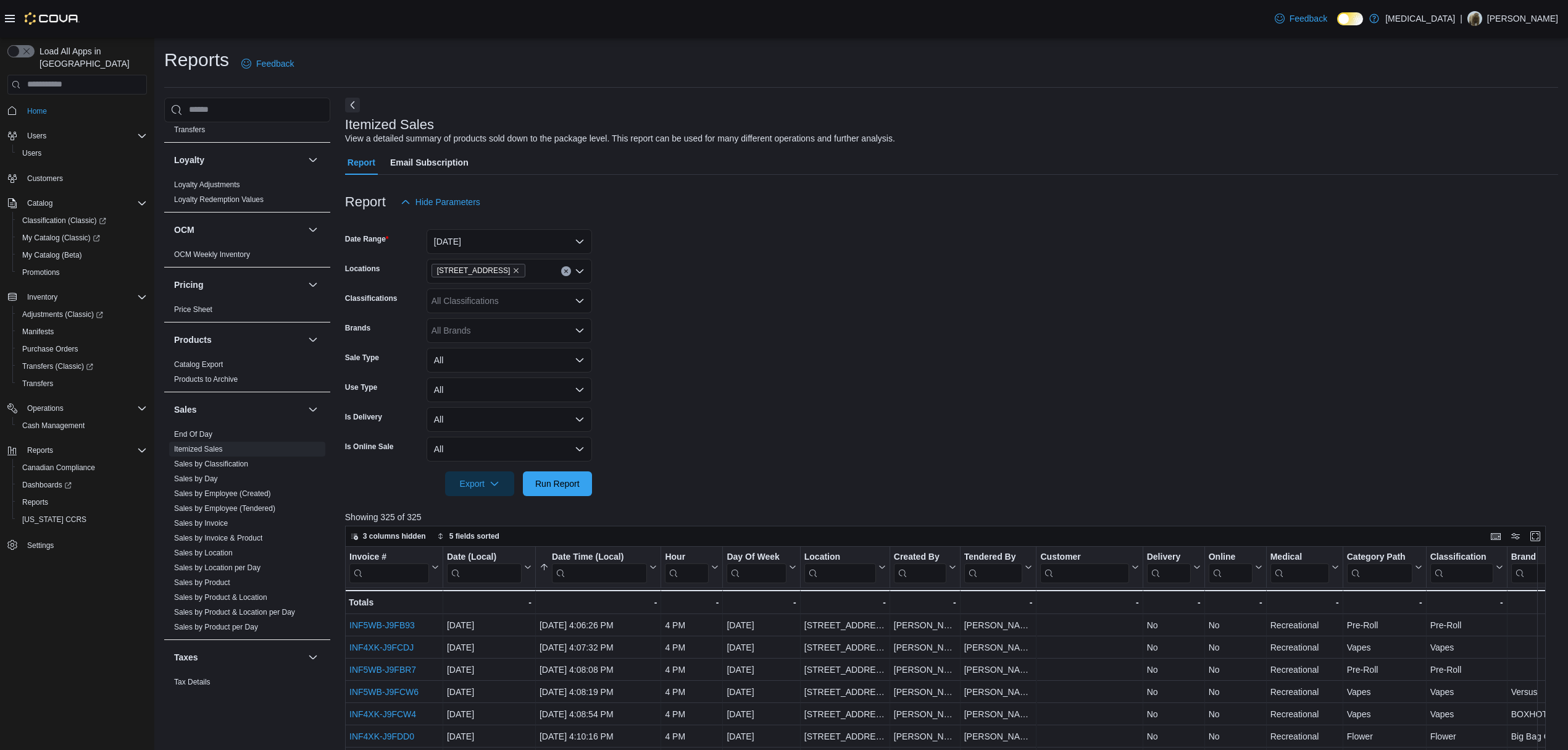
scroll to position [385, 0]
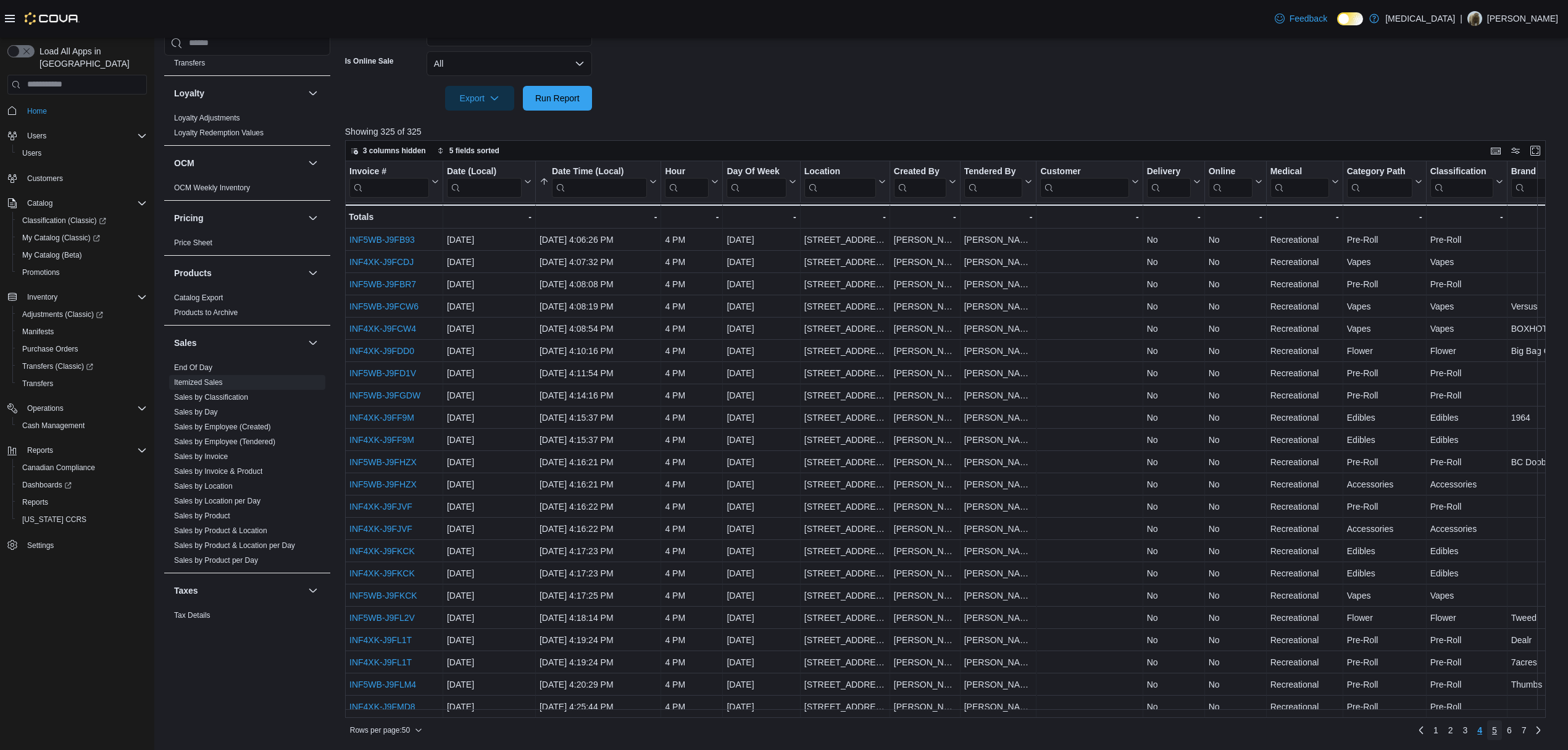
click at [1502, 732] on link "5" at bounding box center [1494, 730] width 15 height 20
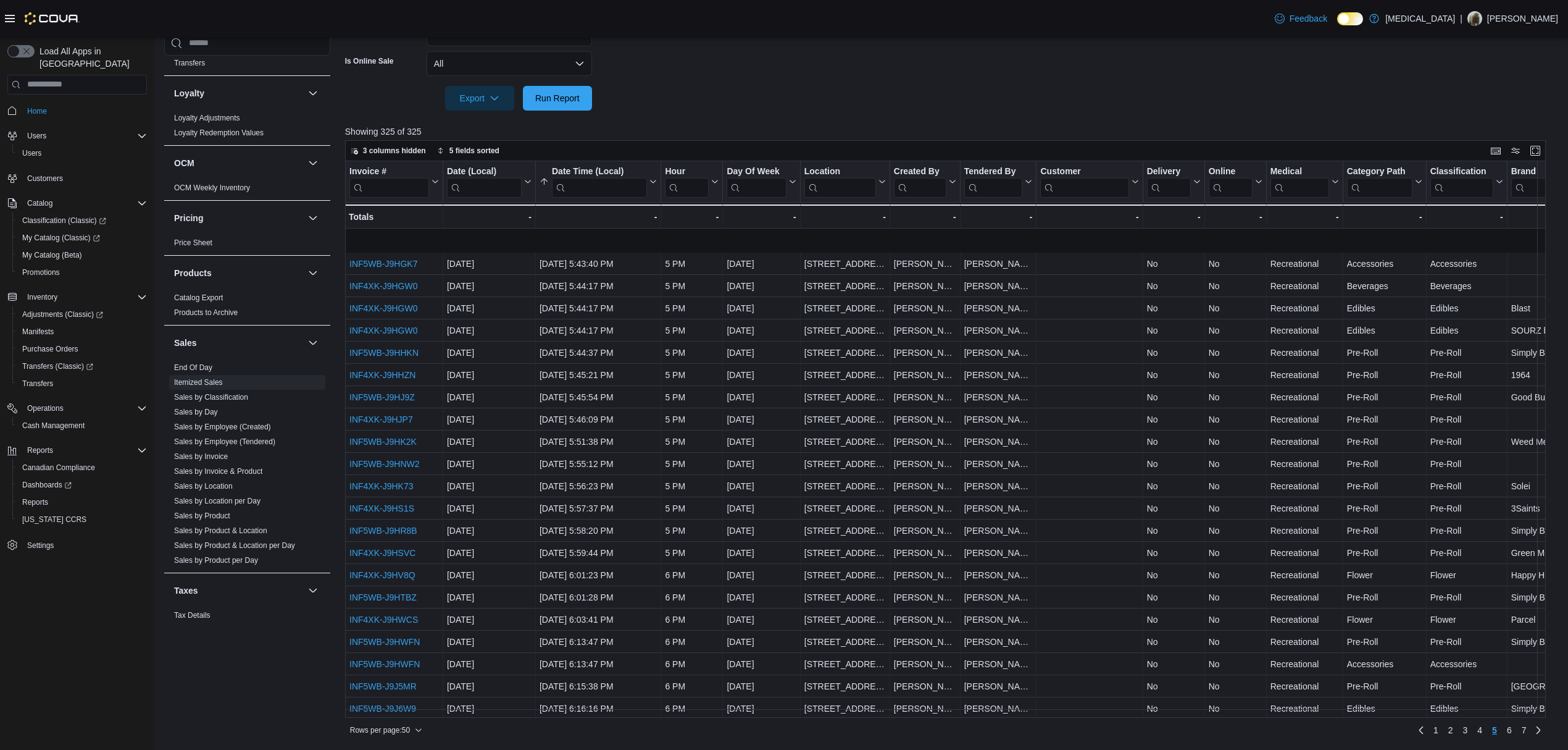
scroll to position [631, 0]
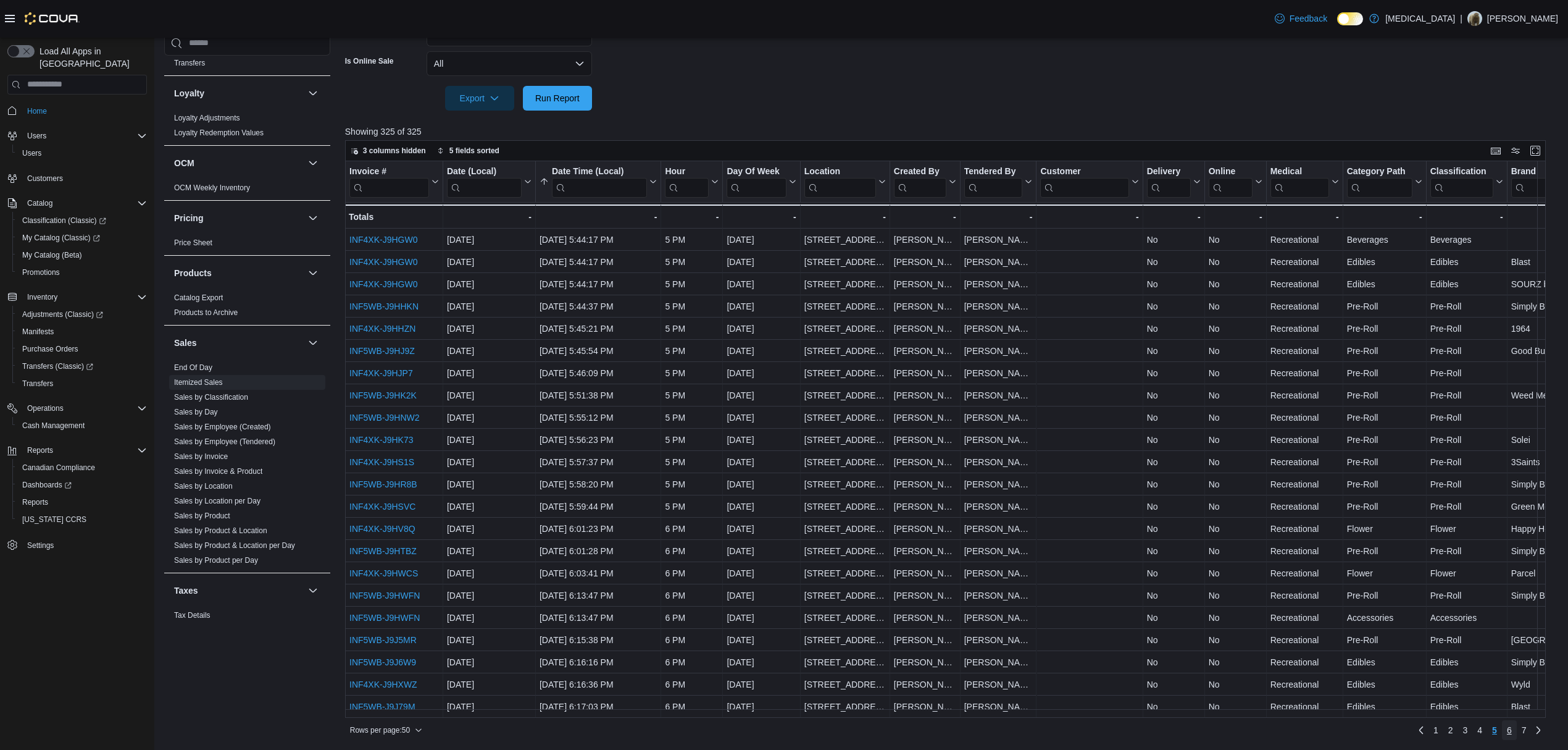
click at [1517, 732] on link "6" at bounding box center [1509, 730] width 15 height 20
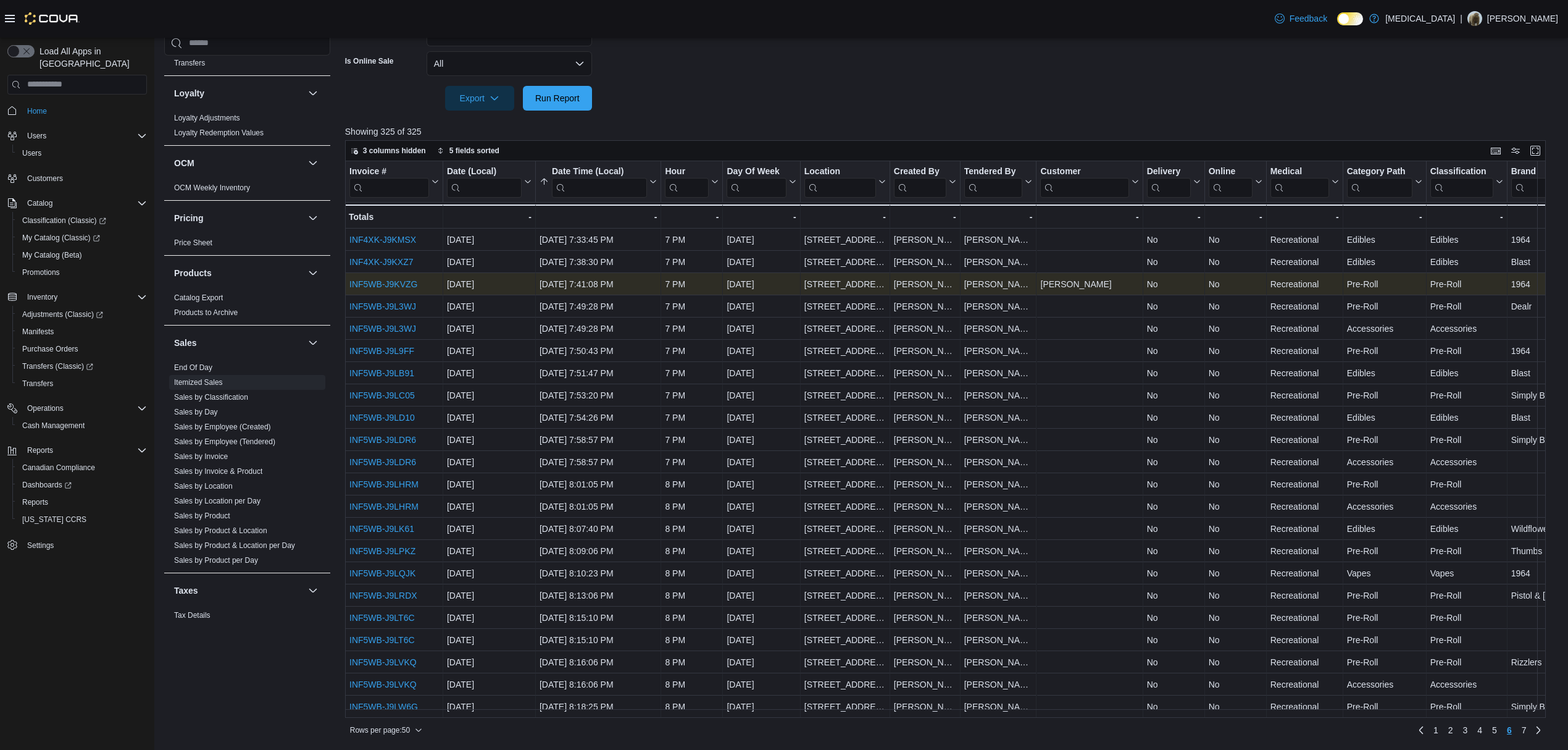
click at [396, 279] on link "INF5WB-J9KVZG" at bounding box center [383, 284] width 68 height 10
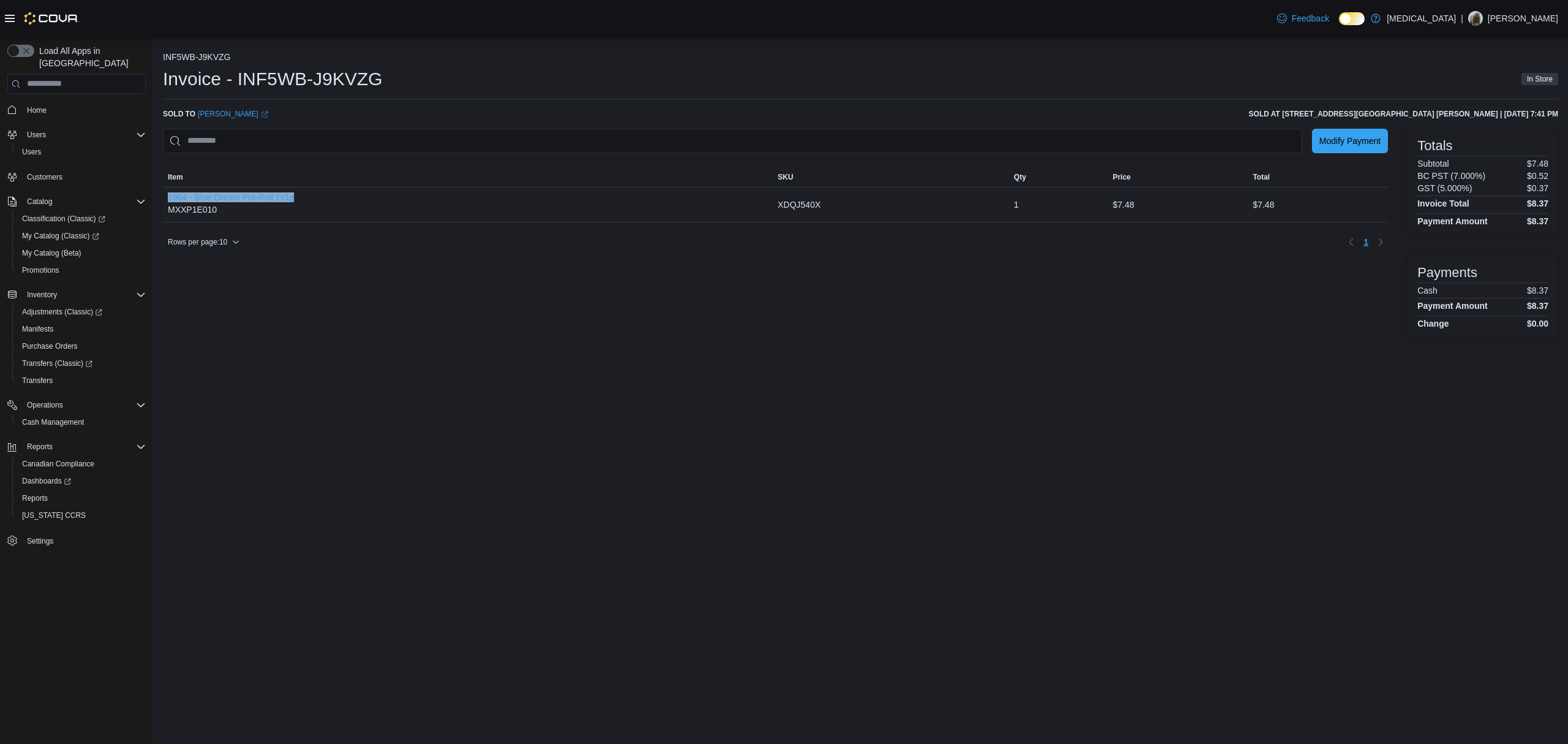
drag, startPoint x: 321, startPoint y: 195, endPoint x: 163, endPoint y: 197, distance: 158.0
click at [163, 197] on div "1964 - Blue Dream Pre-Roll 1x1g MXXP1E010" at bounding box center [468, 204] width 610 height 34
copy button "1964 - Blue Dream Pre-Roll 1x1g"
